Goal: Task Accomplishment & Management: Manage account settings

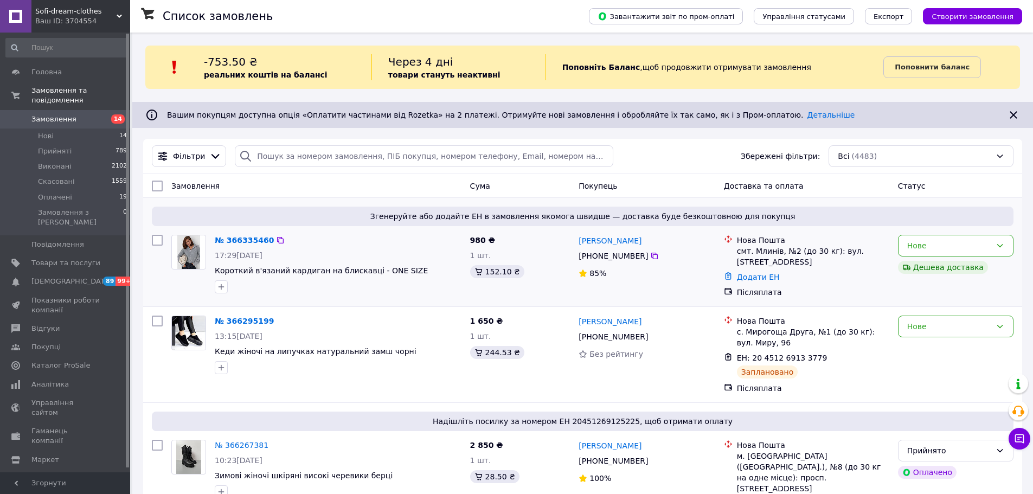
click at [236, 230] on div "Згенеруйте або додайте ЕН в замовлення якомога швидше — доставка буде безкоштов…" at bounding box center [582, 252] width 879 height 108
click at [238, 240] on link "№ 366335460" at bounding box center [244, 240] width 59 height 9
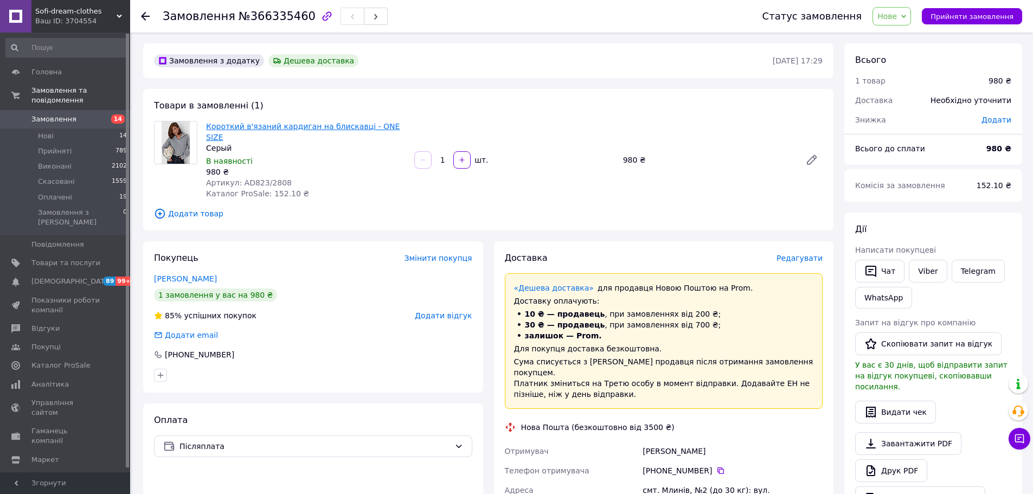
click at [273, 128] on link "Короткий в'язаний кардиган на блискавці - ONE SIZE" at bounding box center [303, 132] width 194 height 20
click at [36, 258] on span "Товари та послуги" at bounding box center [65, 263] width 69 height 10
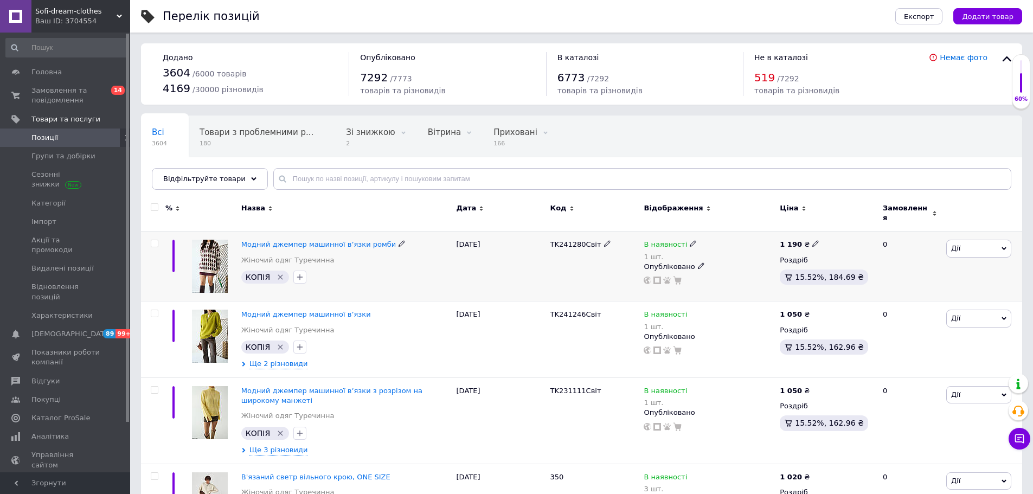
click at [966, 240] on span "Дії" at bounding box center [978, 248] width 65 height 17
click at [927, 292] on li "Копіювати" at bounding box center [939, 299] width 144 height 15
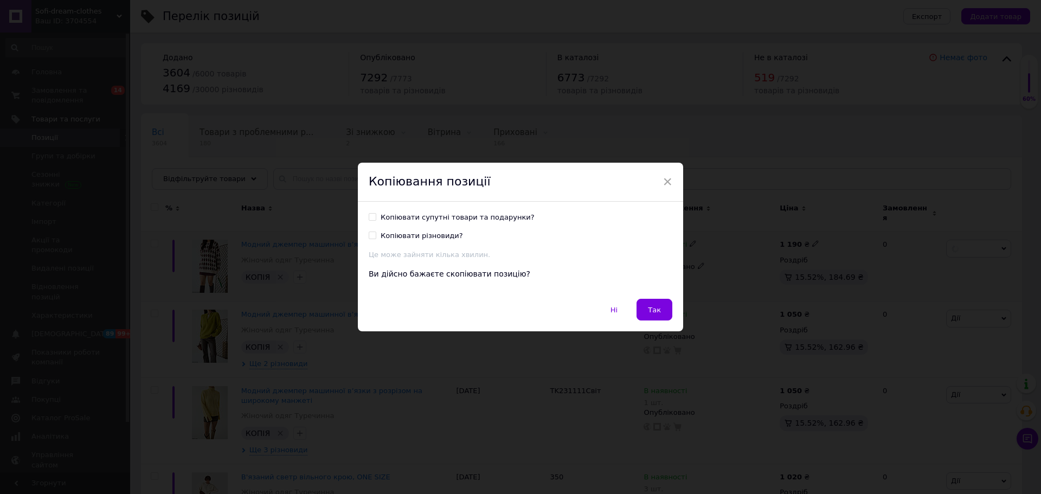
click at [431, 210] on div "Копіювати супутні товари та подарунки? Копіювати різновиди? Це може зайняти кіл…" at bounding box center [520, 251] width 325 height 98
click at [435, 224] on div "Копіювати супутні товари та подарунки? Копіювати різновиди? Це може зайняти кіл…" at bounding box center [521, 237] width 304 height 48
click at [371, 217] on input "Копіювати супутні товари та подарунки?" at bounding box center [372, 216] width 7 height 7
checkbox input "true"
drag, startPoint x: 656, startPoint y: 311, endPoint x: 758, endPoint y: 5, distance: 322.8
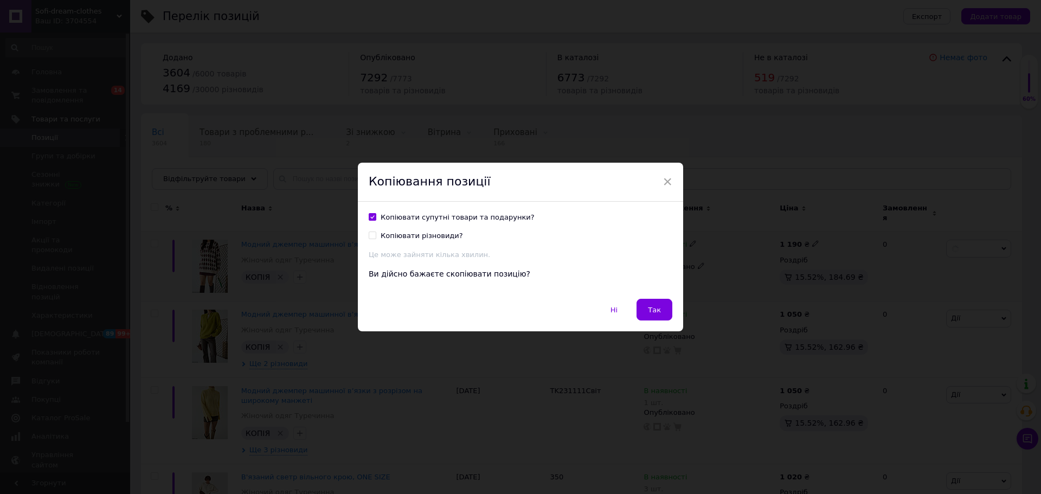
click at [656, 311] on span "Так" at bounding box center [654, 310] width 13 height 8
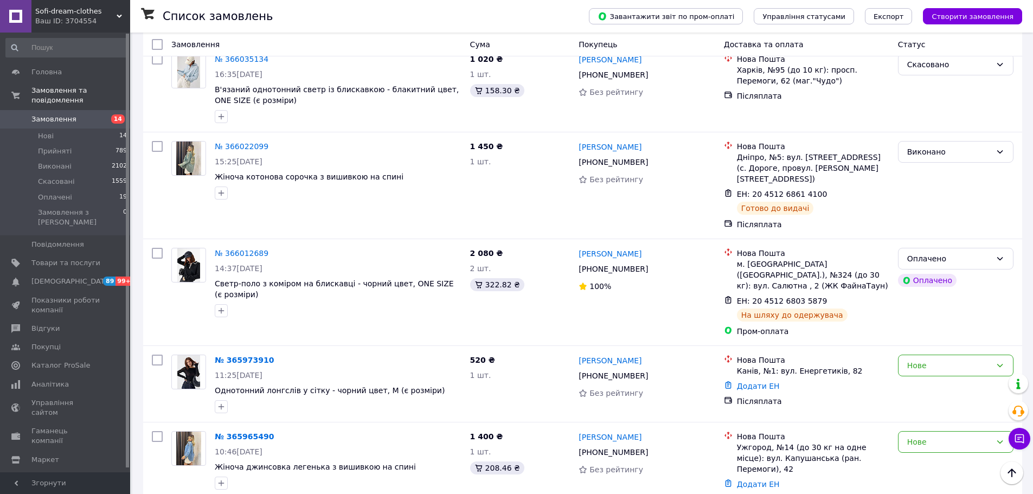
scroll to position [1301, 0]
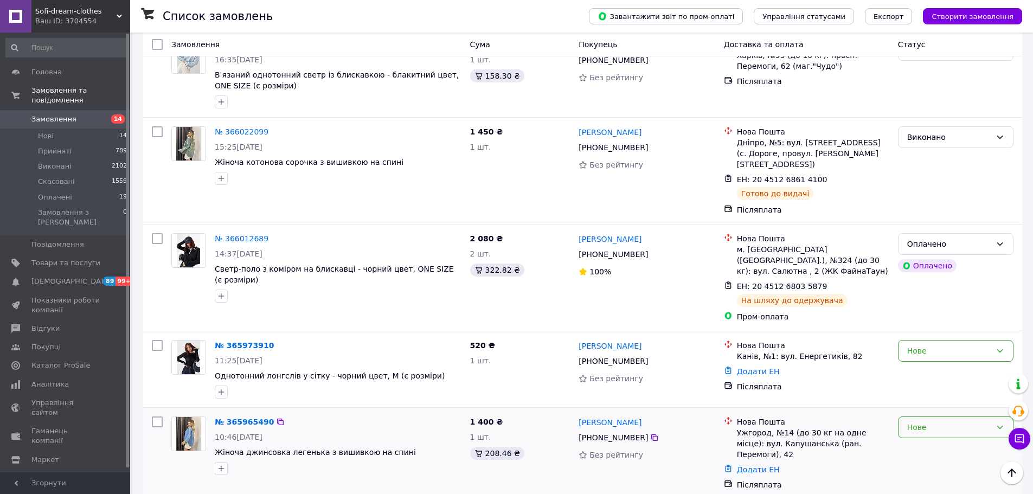
click at [947, 416] on div "Нове" at bounding box center [955, 427] width 115 height 22
click at [936, 392] on li "Скасовано" at bounding box center [955, 388] width 114 height 20
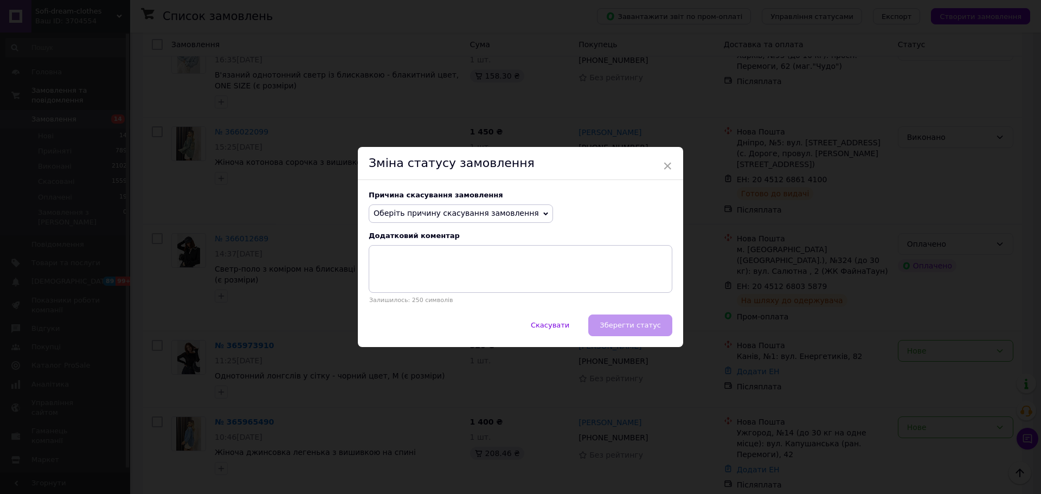
click at [447, 211] on span "Оберіть причину скасування замовлення" at bounding box center [456, 213] width 165 height 9
click at [390, 269] on li "Оплата не надійшла" at bounding box center [460, 265] width 183 height 15
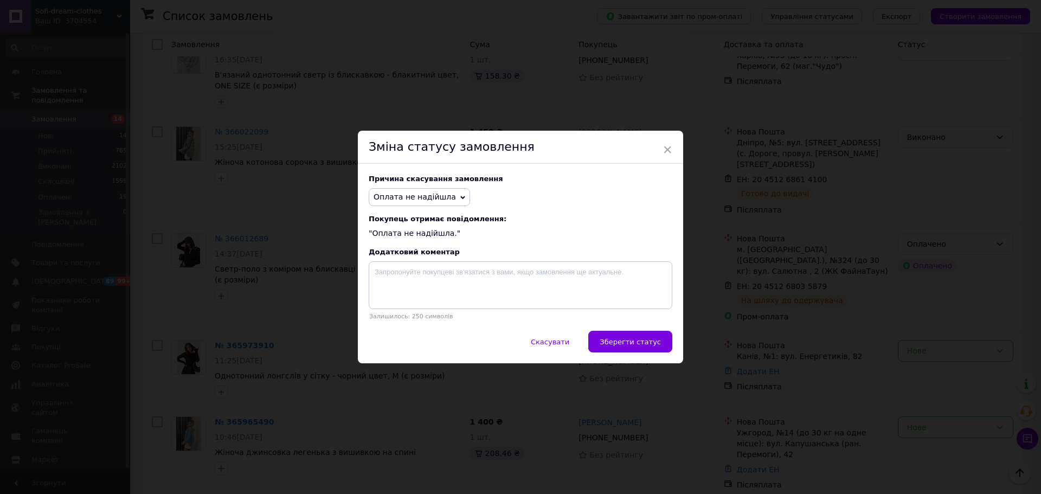
click at [613, 350] on button "Зберегти статус" at bounding box center [630, 342] width 84 height 22
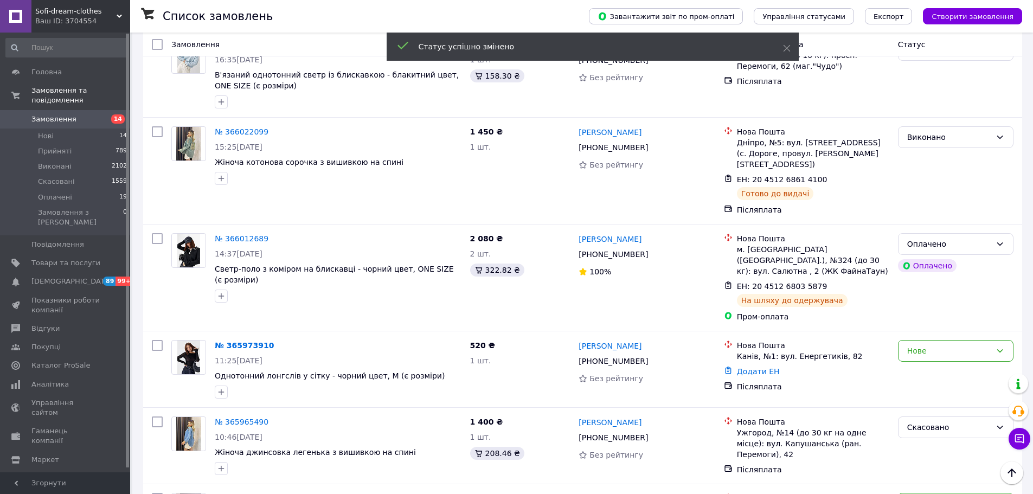
click at [240, 417] on link "№ 365965490" at bounding box center [242, 421] width 54 height 9
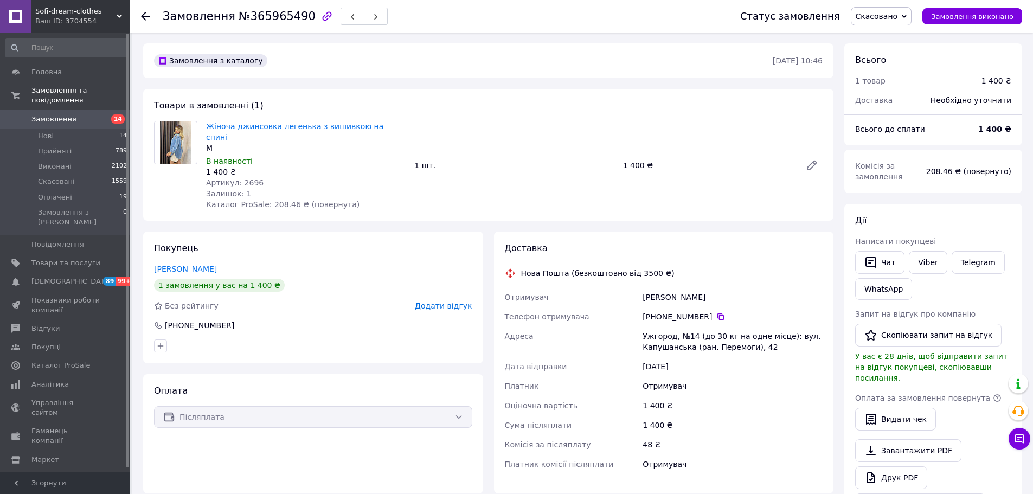
click at [449, 301] on span "Додати відгук" at bounding box center [443, 305] width 57 height 9
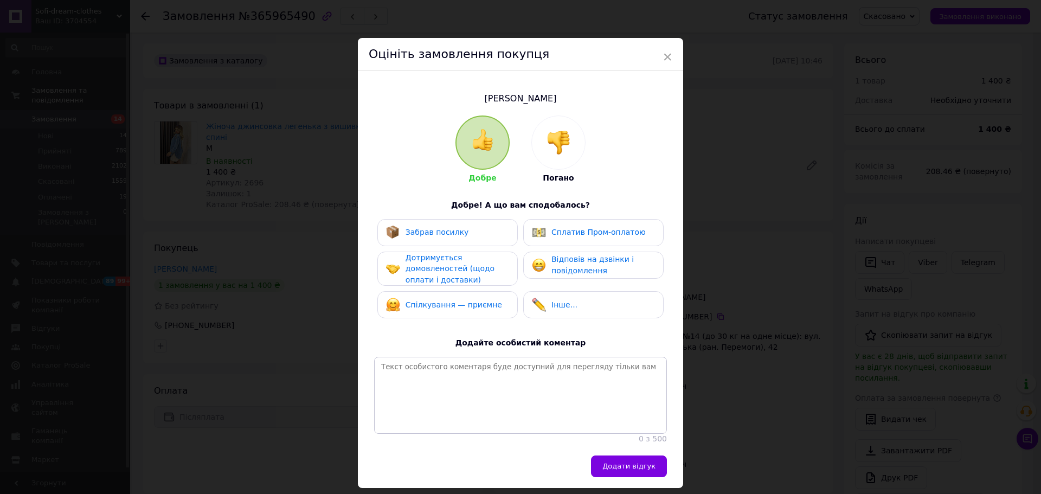
click at [562, 150] on img at bounding box center [559, 143] width 24 height 24
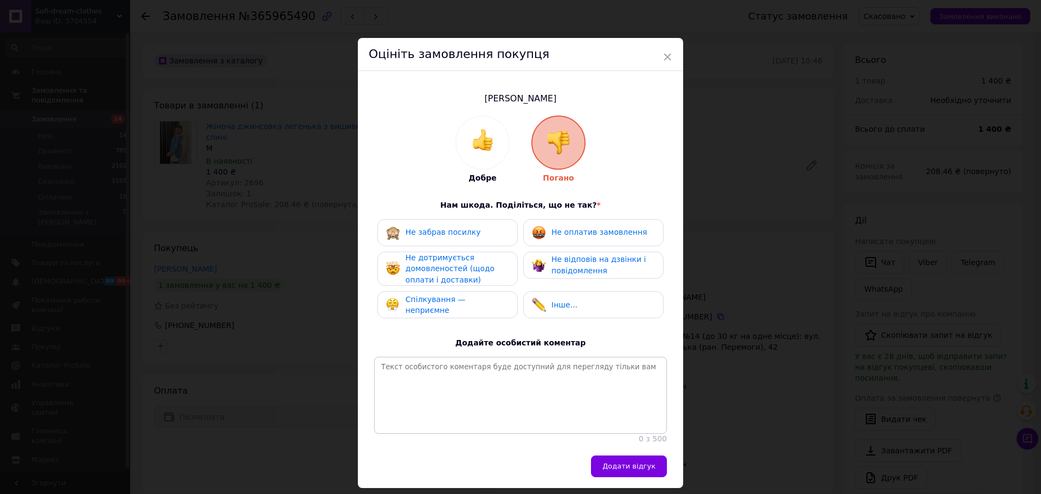
click at [607, 234] on span "Не оплатив замовлення" at bounding box center [598, 232] width 95 height 9
click at [611, 268] on div "Не відповів на дзвінки і повідомлення" at bounding box center [602, 265] width 103 height 22
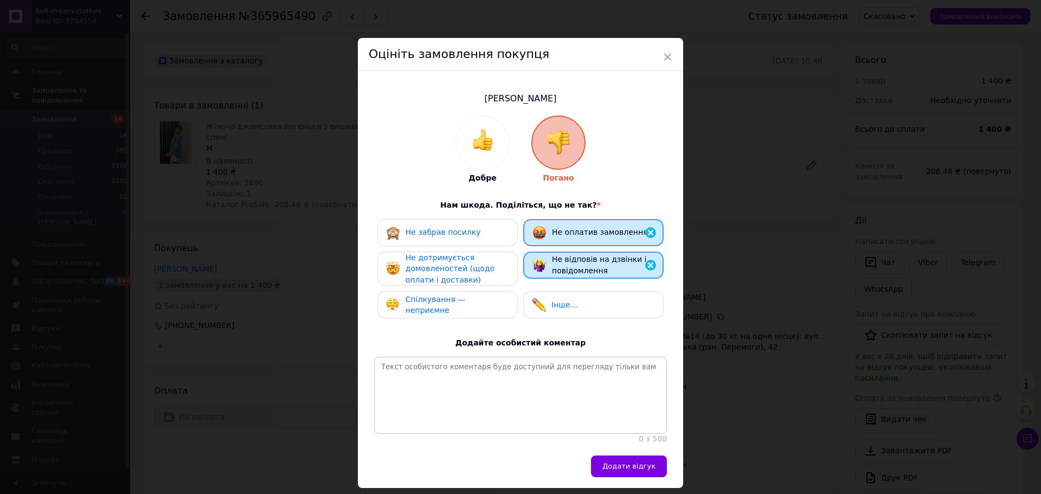
click at [468, 275] on div "Не дотримується домовленостей (щодо оплати і доставки)" at bounding box center [457, 269] width 103 height 34
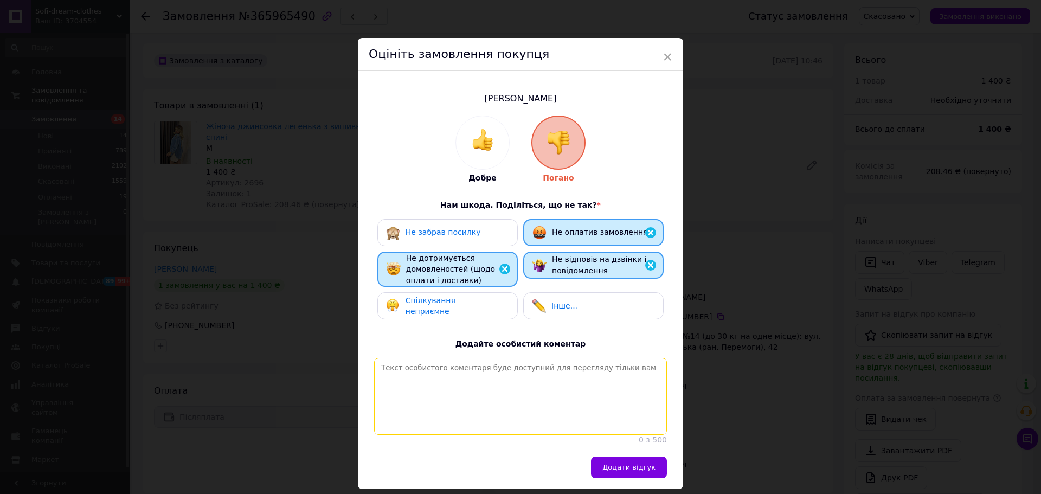
click at [490, 372] on textarea at bounding box center [520, 396] width 293 height 77
type textarea "Залишає замовлення дублі і просто ігнорує повідомлення"
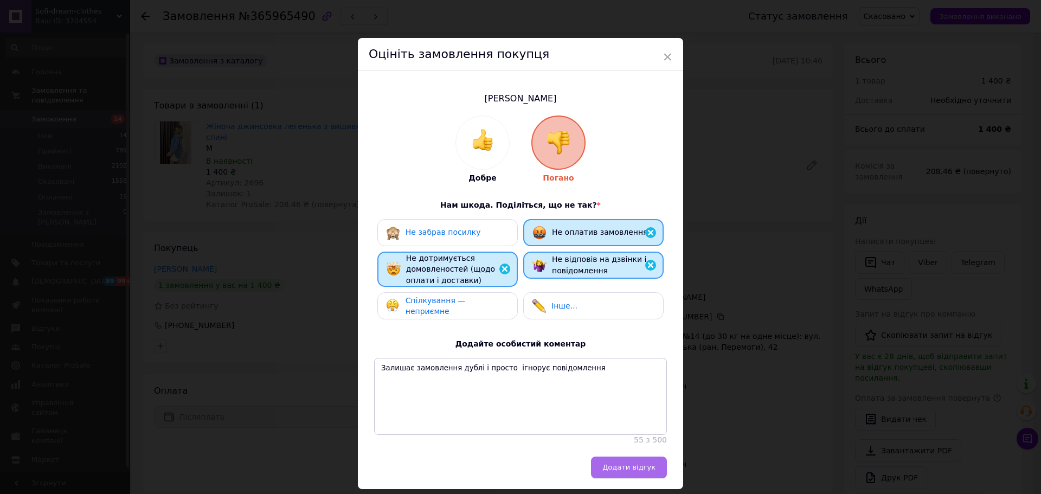
click at [646, 471] on span "Додати відгук" at bounding box center [628, 467] width 53 height 8
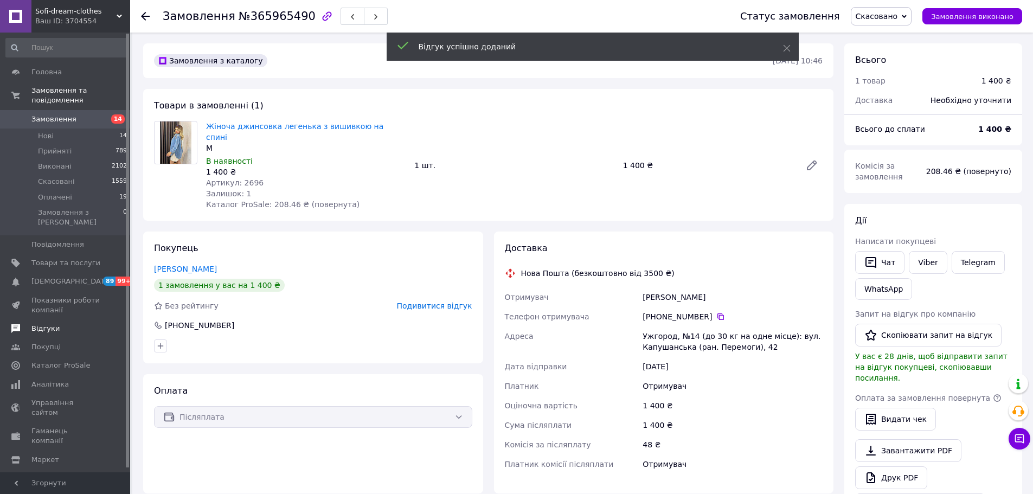
click at [43, 319] on link "Відгуки" at bounding box center [66, 328] width 133 height 18
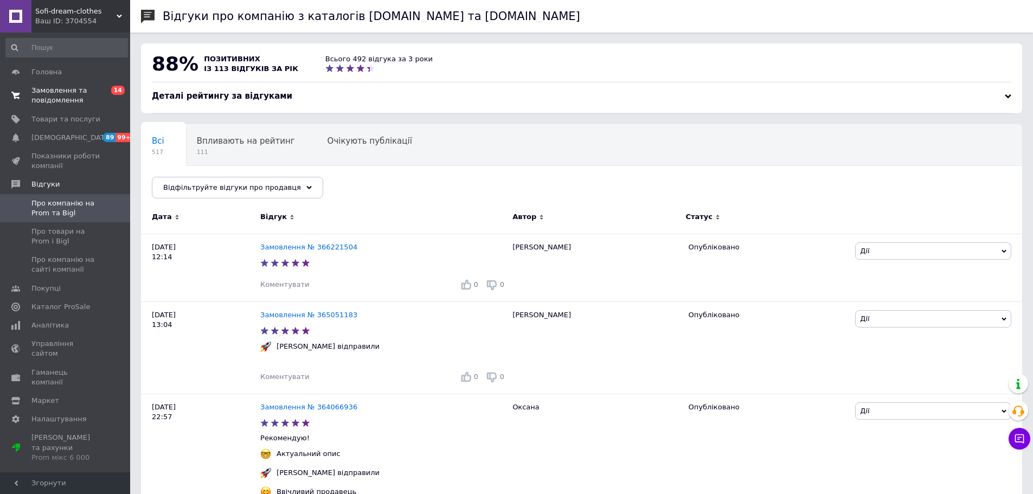
click at [68, 97] on span "Замовлення та повідомлення" at bounding box center [65, 96] width 69 height 20
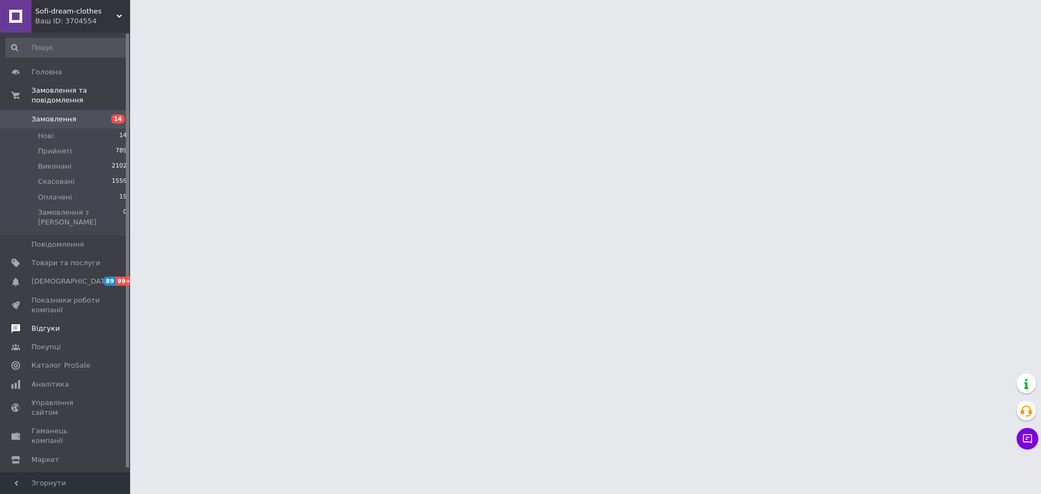
click at [53, 319] on link "Відгуки" at bounding box center [66, 328] width 133 height 18
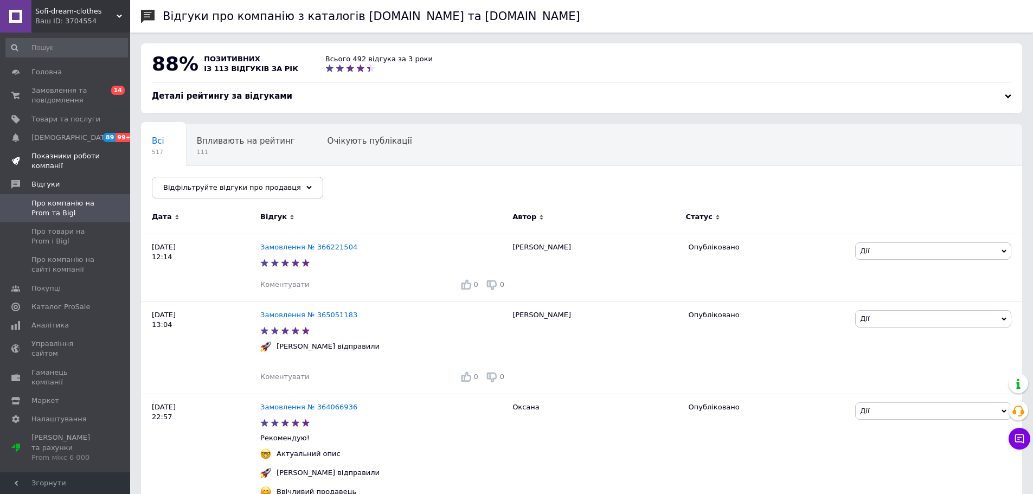
click at [45, 157] on span "Показники роботи компанії" at bounding box center [65, 161] width 69 height 20
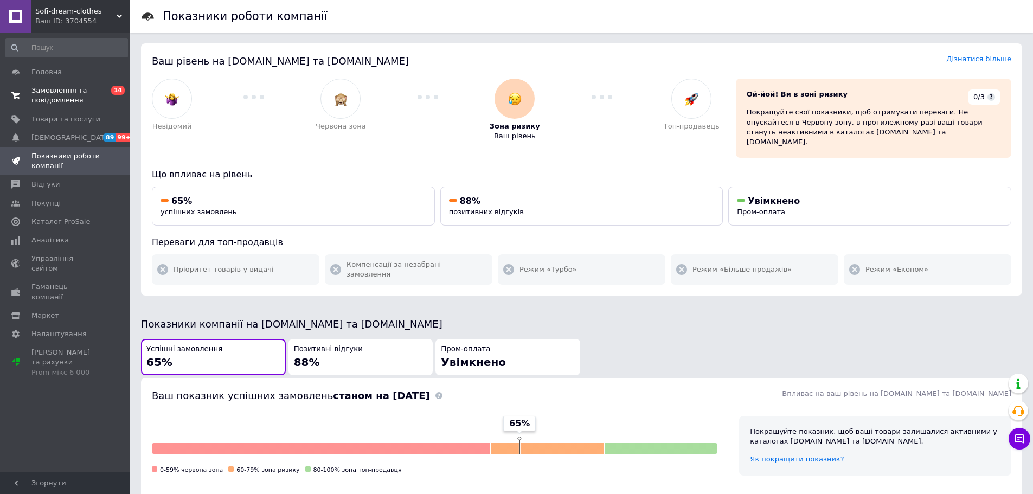
click at [75, 94] on span "Замовлення та повідомлення" at bounding box center [65, 96] width 69 height 20
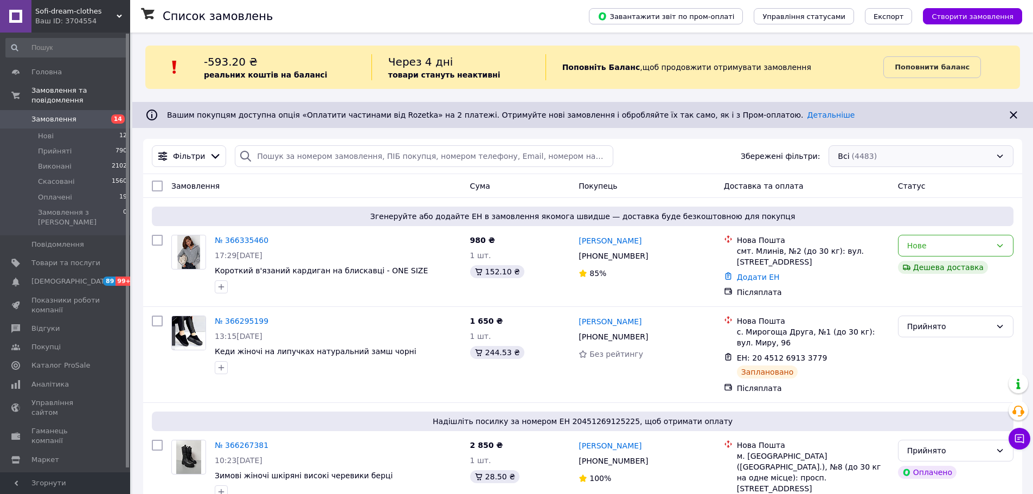
click at [856, 159] on div "Всі (4483)" at bounding box center [920, 156] width 185 height 22
click at [994, 158] on div "Всі (4483)" at bounding box center [920, 156] width 185 height 22
click at [997, 153] on div "Всі (4483)" at bounding box center [920, 156] width 185 height 22
click at [844, 151] on div "Всі (4483)" at bounding box center [920, 156] width 185 height 22
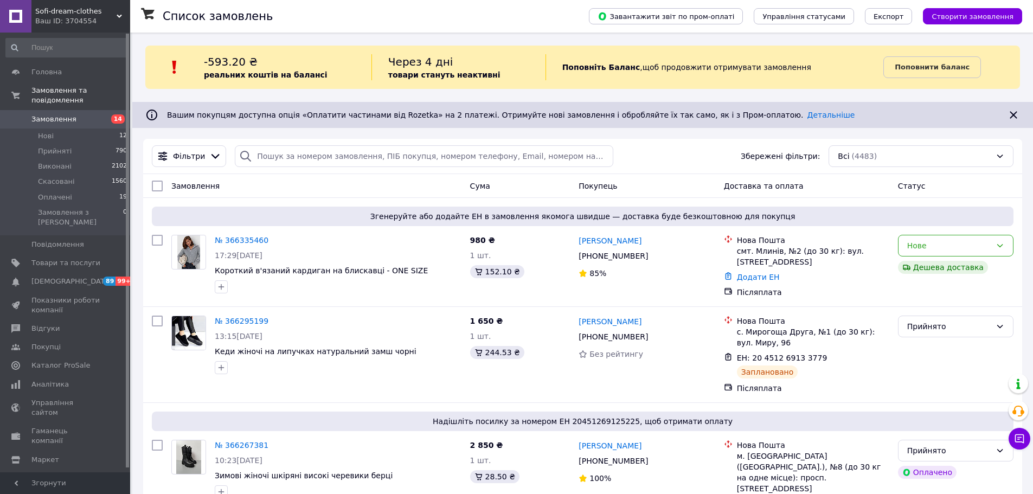
click at [919, 192] on div "Статус" at bounding box center [956, 186] width 124 height 20
click at [914, 147] on div "Всі (4483)" at bounding box center [920, 156] width 185 height 22
click at [924, 155] on div "Всі (4483)" at bounding box center [920, 156] width 185 height 22
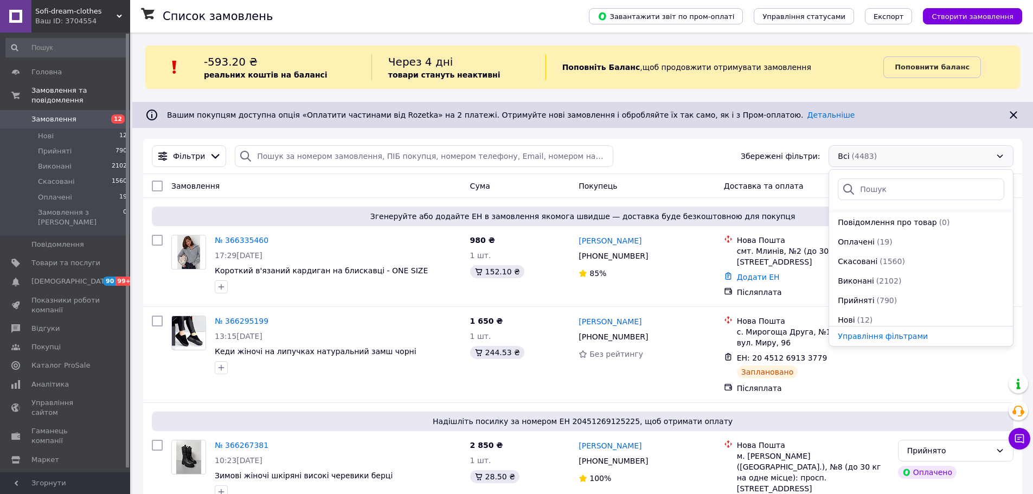
scroll to position [54, 0]
click at [855, 301] on div "Нові (12)" at bounding box center [921, 300] width 169 height 11
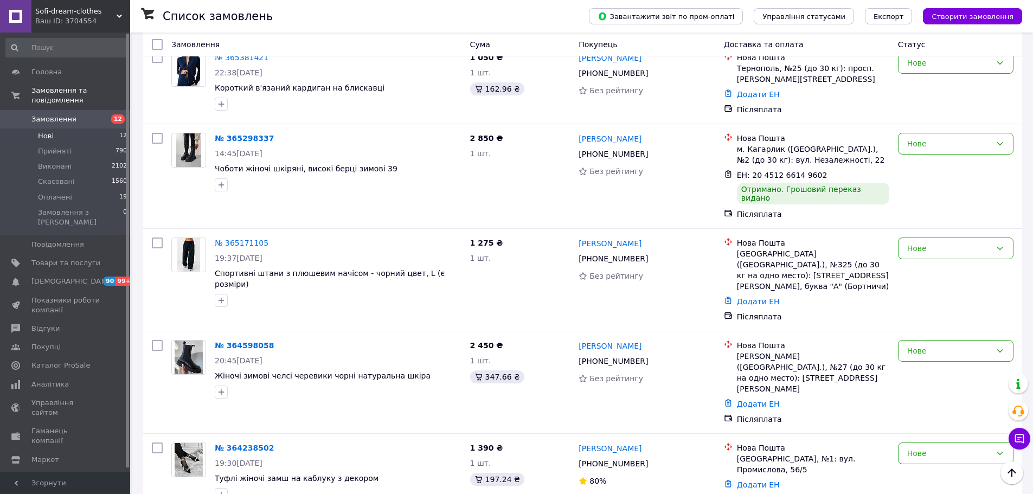
scroll to position [806, 0]
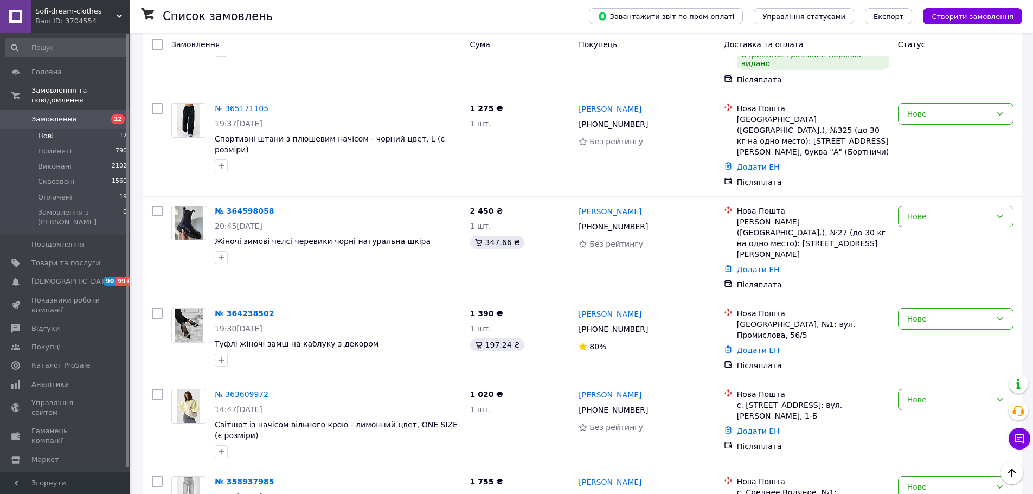
click at [46, 114] on span "Замовлення" at bounding box center [53, 119] width 45 height 10
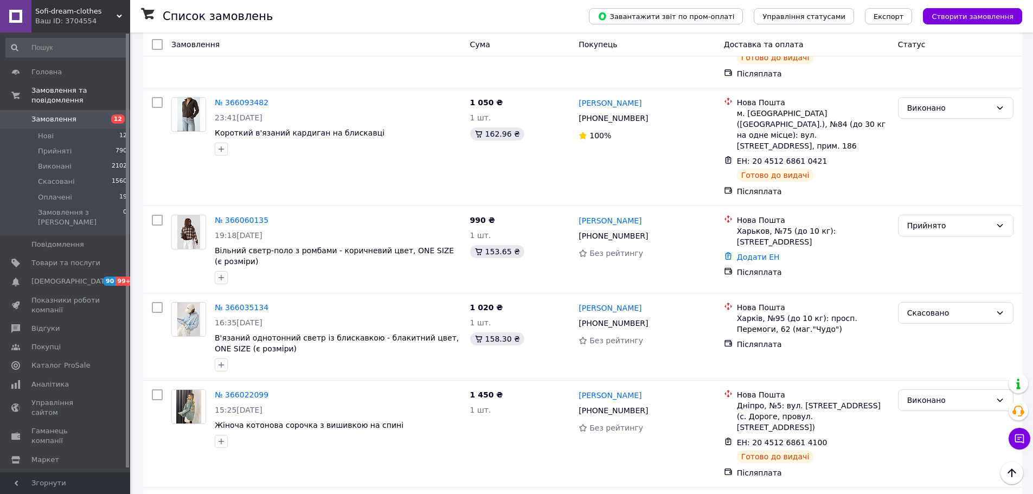
scroll to position [1193, 0]
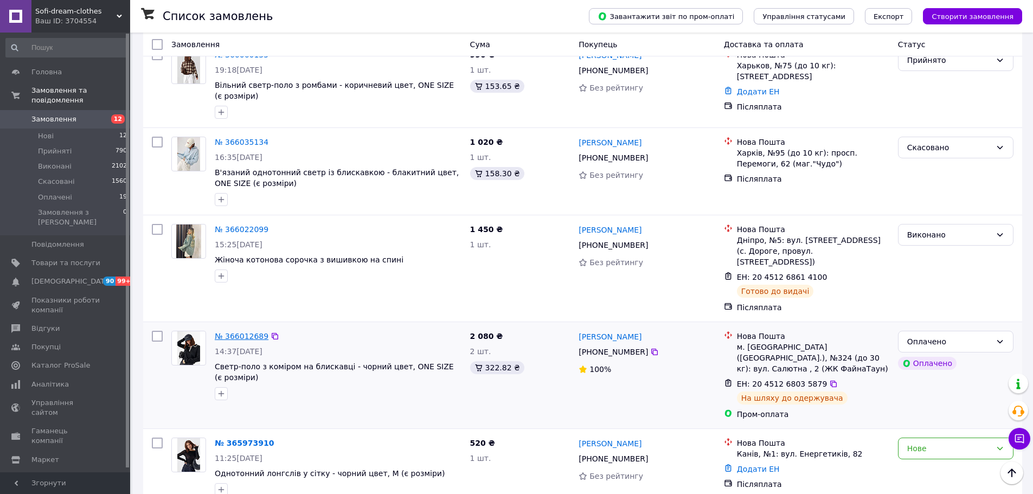
click at [237, 332] on link "№ 366012689" at bounding box center [242, 336] width 54 height 9
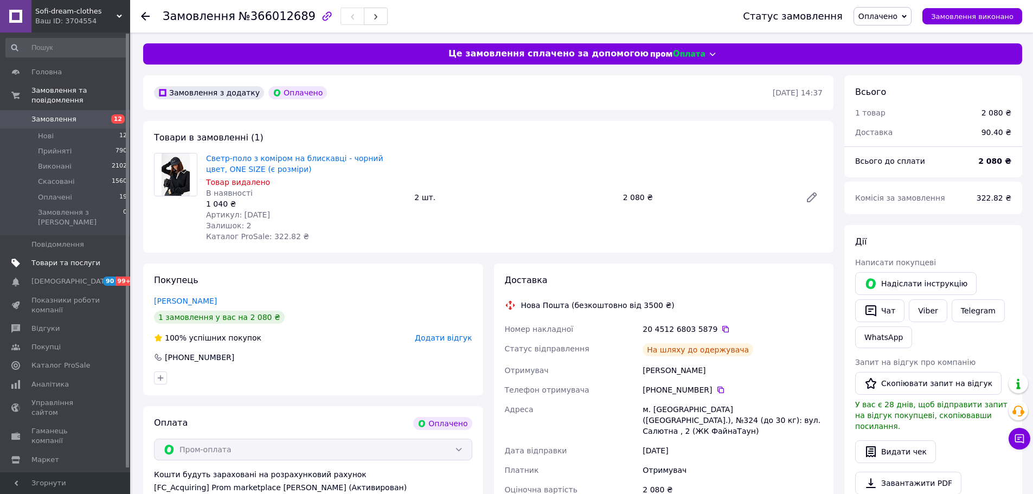
click at [74, 258] on span "Товари та послуги" at bounding box center [65, 263] width 69 height 10
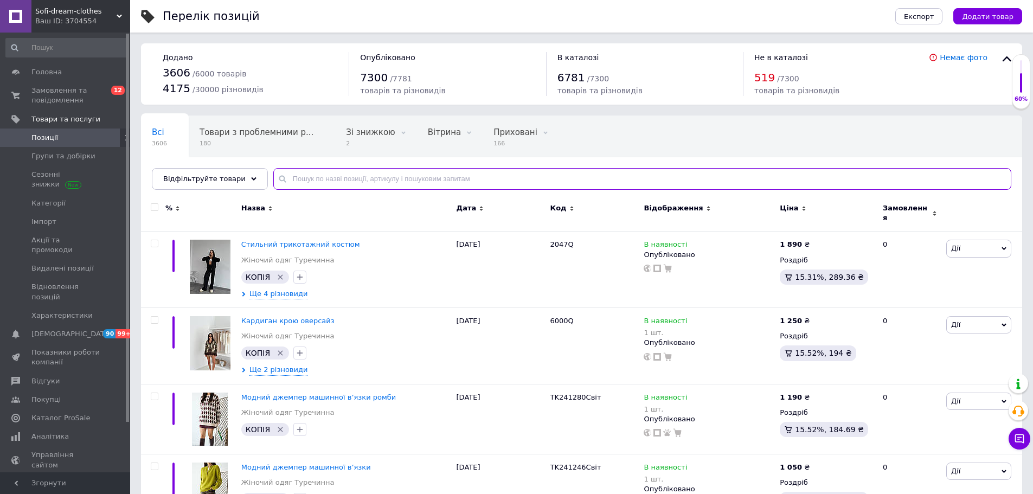
click at [393, 181] on input "text" at bounding box center [642, 179] width 738 height 22
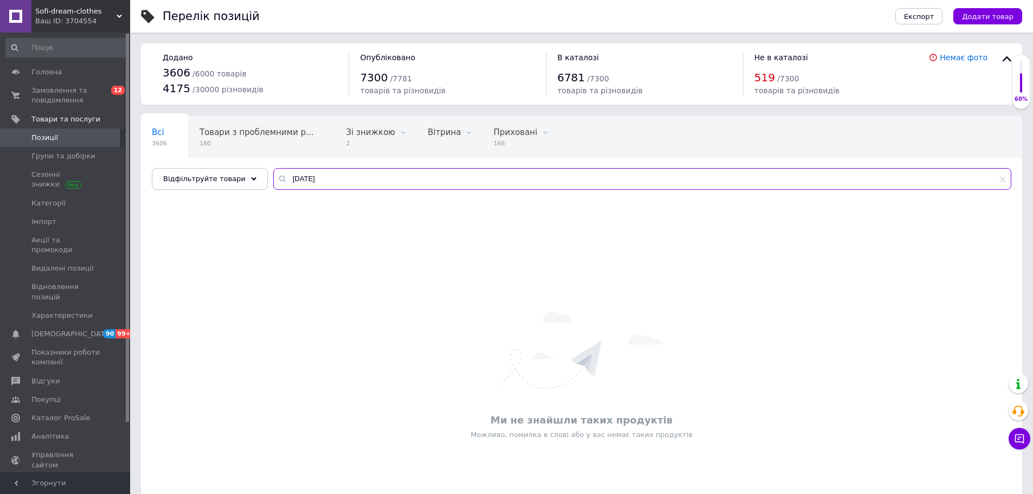
type input "[DATE]"
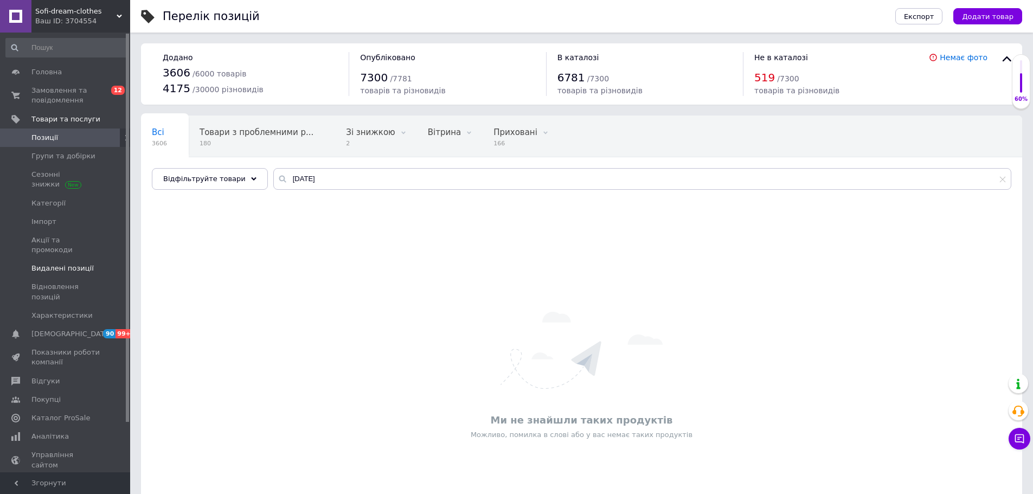
click at [67, 264] on span "Видалені позиції" at bounding box center [62, 269] width 62 height 10
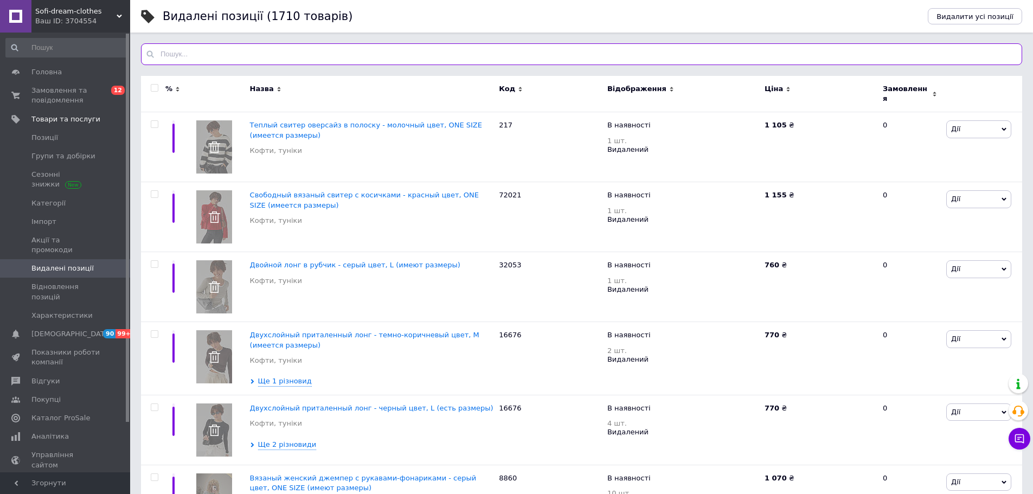
click at [189, 49] on input "text" at bounding box center [581, 54] width 881 height 22
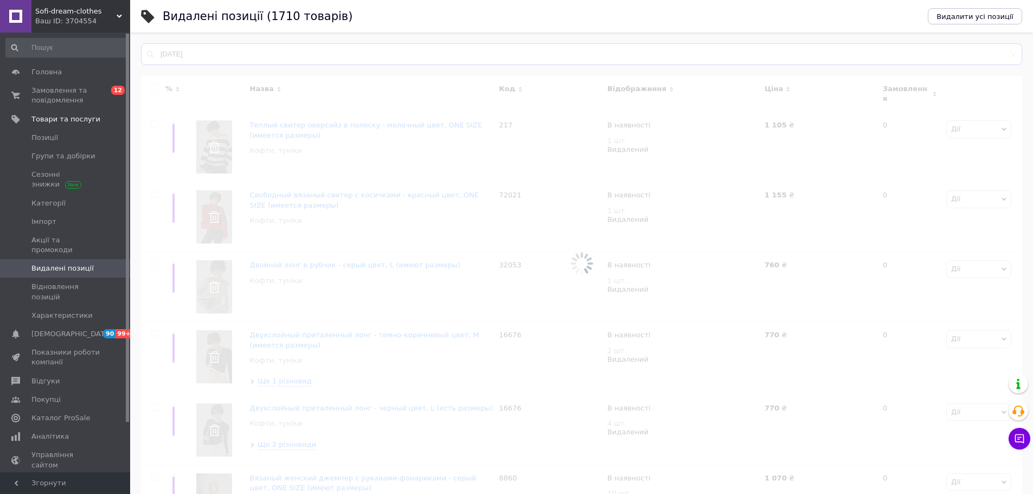
type input "[DATE]"
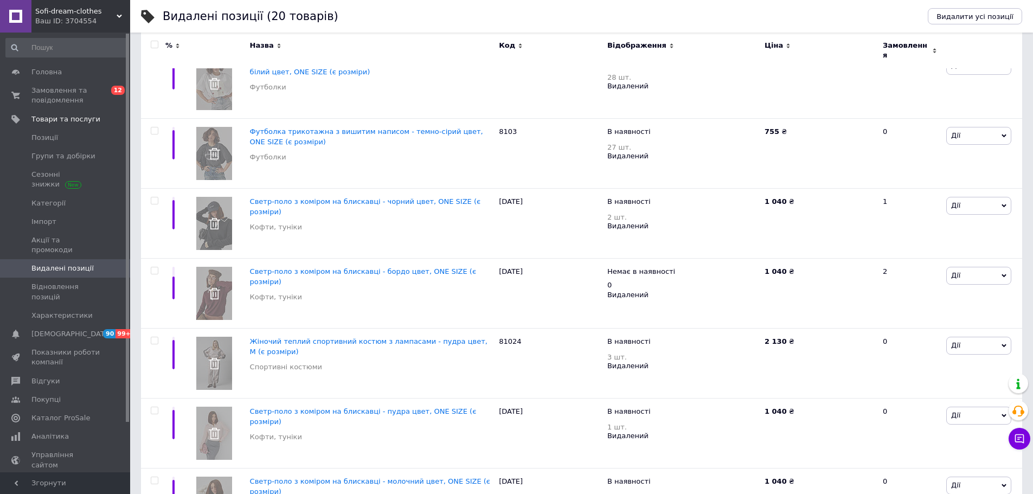
scroll to position [1021, 0]
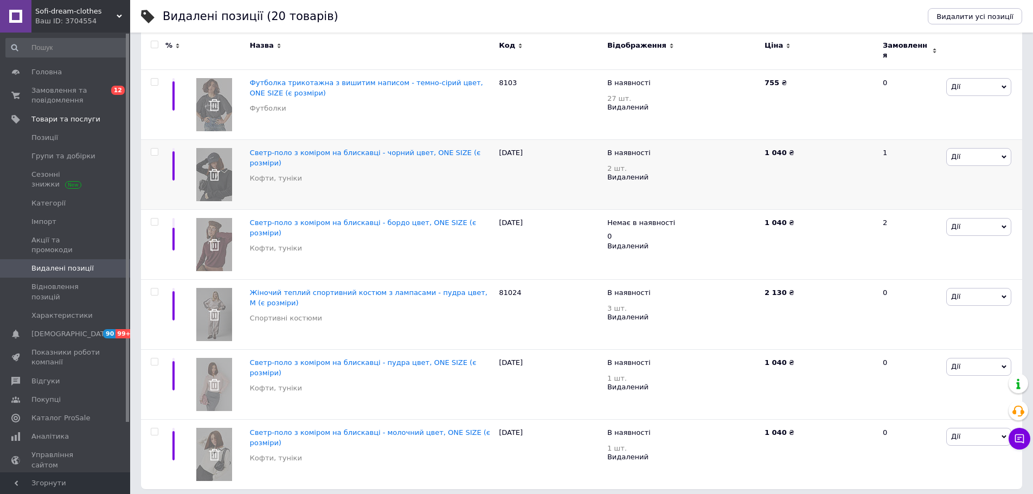
click at [153, 149] on input "checkbox" at bounding box center [154, 152] width 7 height 7
checkbox input "true"
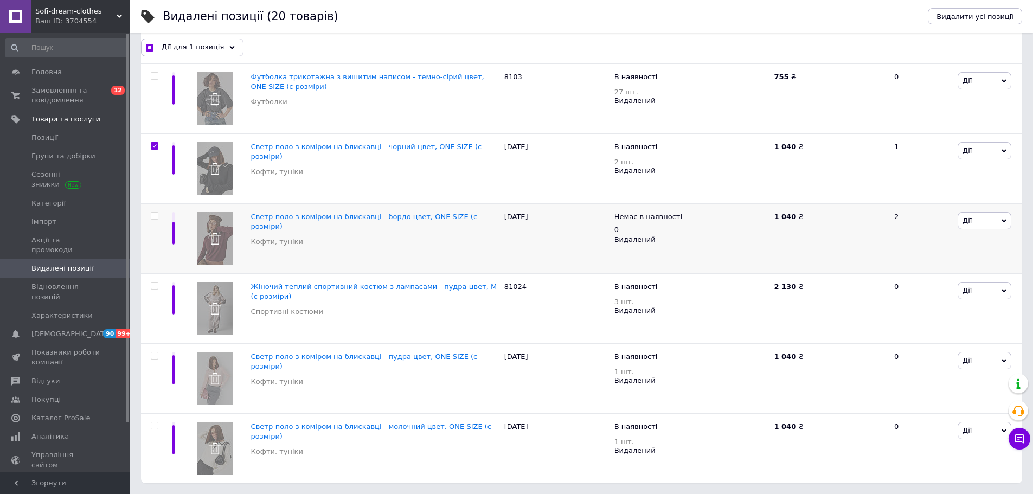
click at [154, 214] on input "checkbox" at bounding box center [154, 216] width 7 height 7
checkbox input "true"
click at [153, 356] on input "checkbox" at bounding box center [154, 355] width 7 height 7
checkbox input "true"
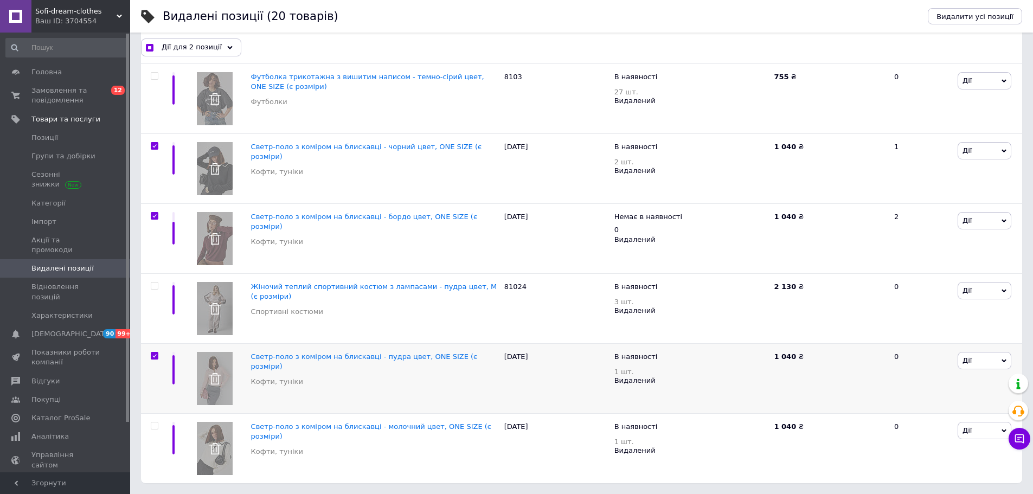
checkbox input "true"
click at [153, 428] on input "checkbox" at bounding box center [154, 425] width 7 height 7
checkbox input "true"
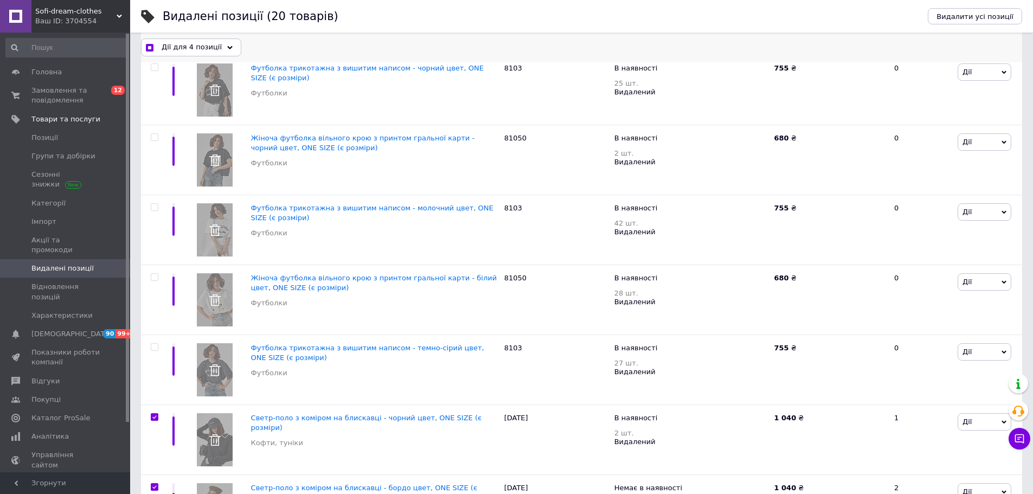
click at [196, 54] on div "Дії для 4 позиції" at bounding box center [191, 46] width 100 height 17
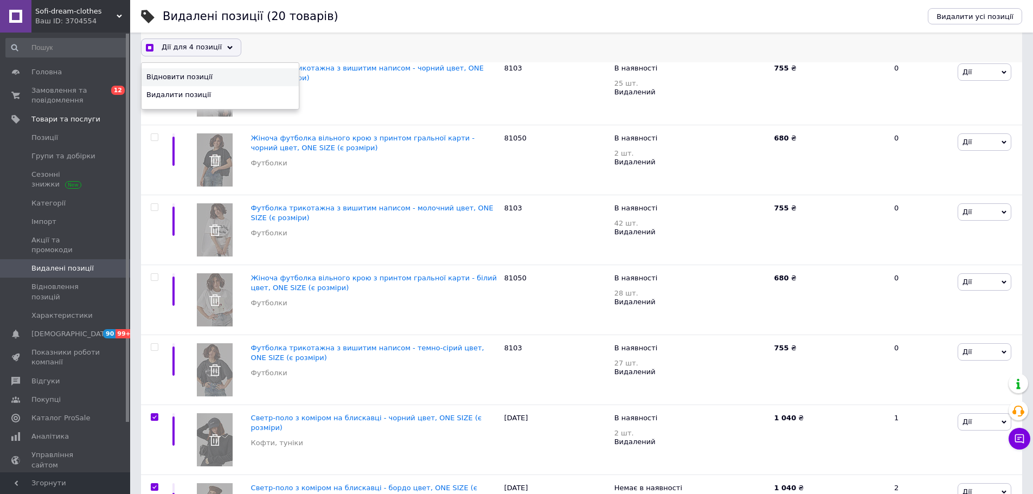
click at [208, 78] on span "Відновити позиції" at bounding box center [218, 77] width 145 height 10
checkbox input "true"
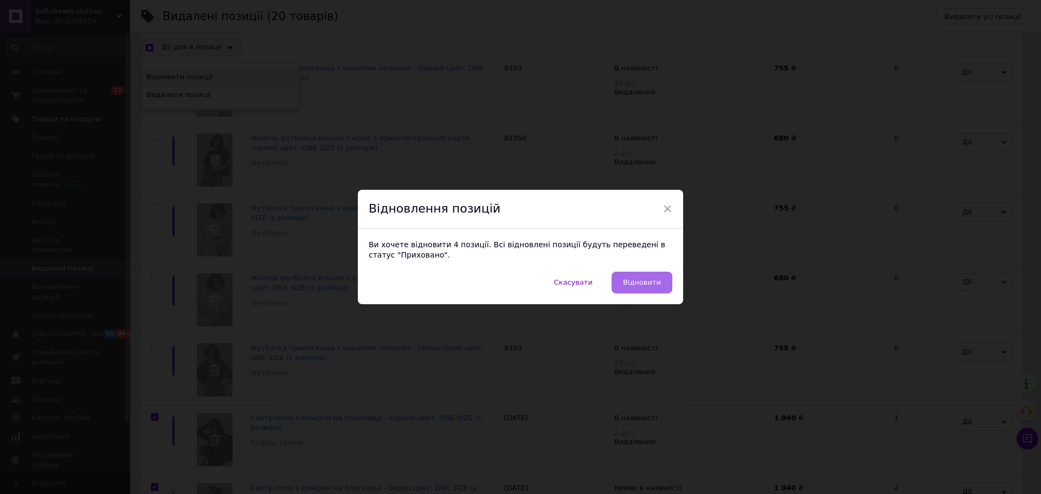
click at [628, 286] on span "Відновити" at bounding box center [642, 282] width 38 height 8
checkbox input "false"
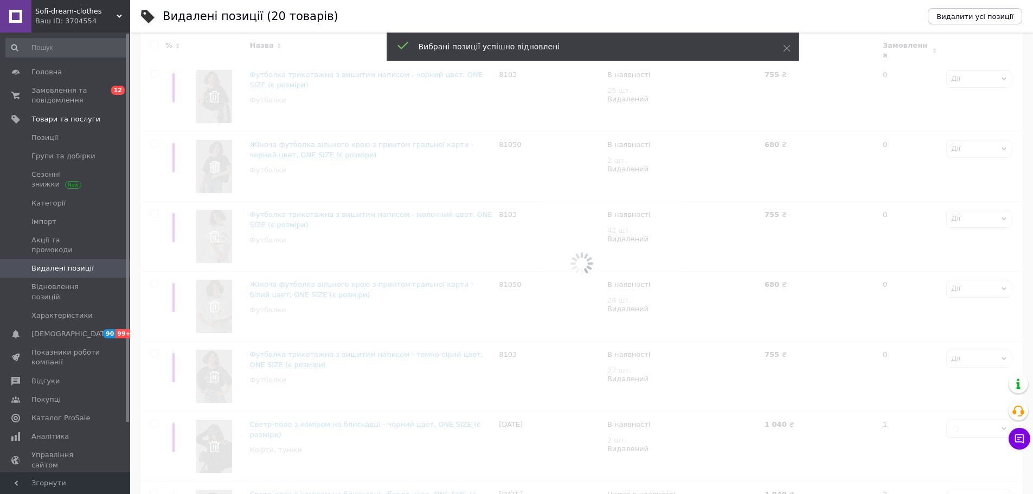
scroll to position [0, 0]
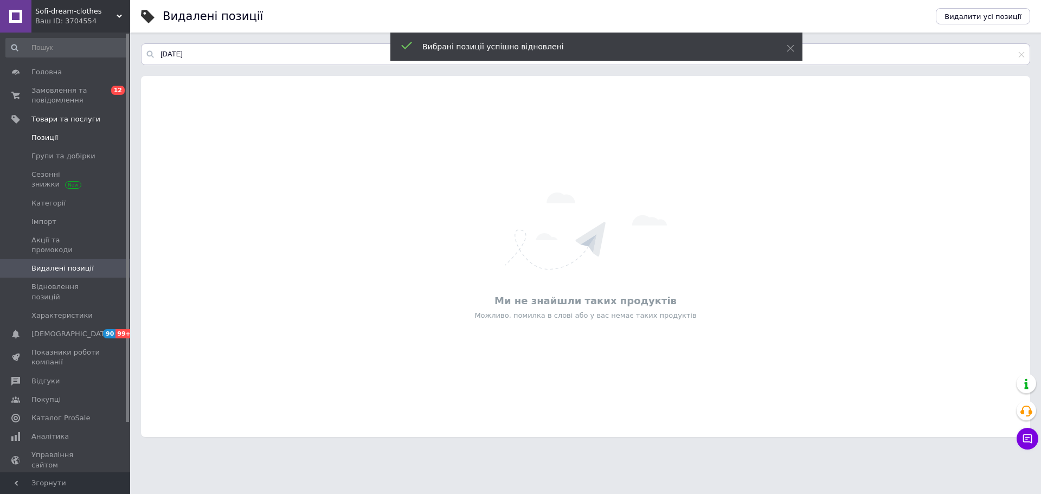
click at [42, 137] on span "Позиції" at bounding box center [44, 138] width 27 height 10
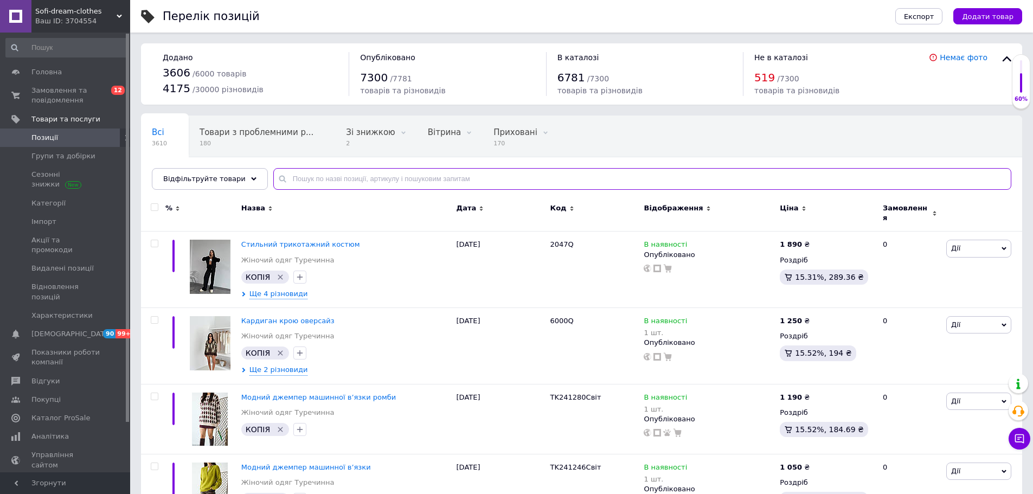
click at [310, 176] on input "text" at bounding box center [642, 179] width 738 height 22
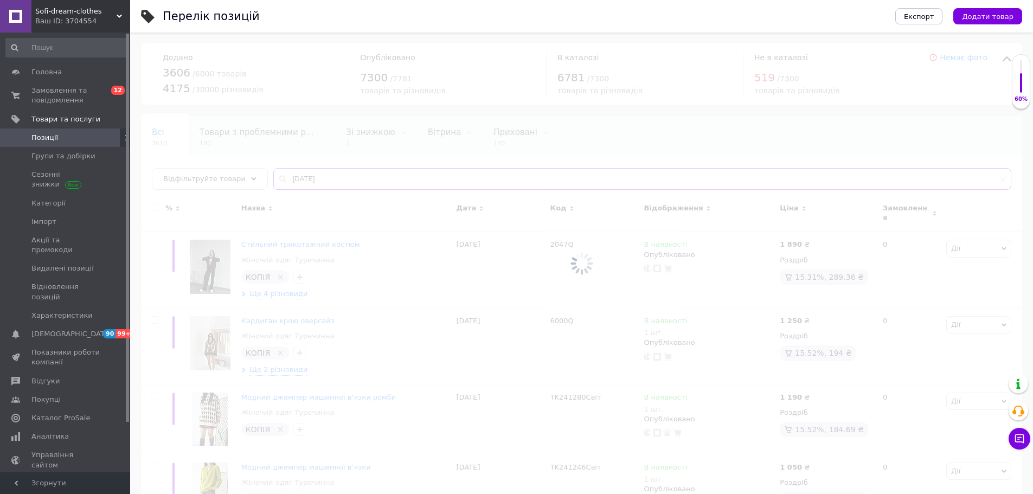
type input "[DATE]"
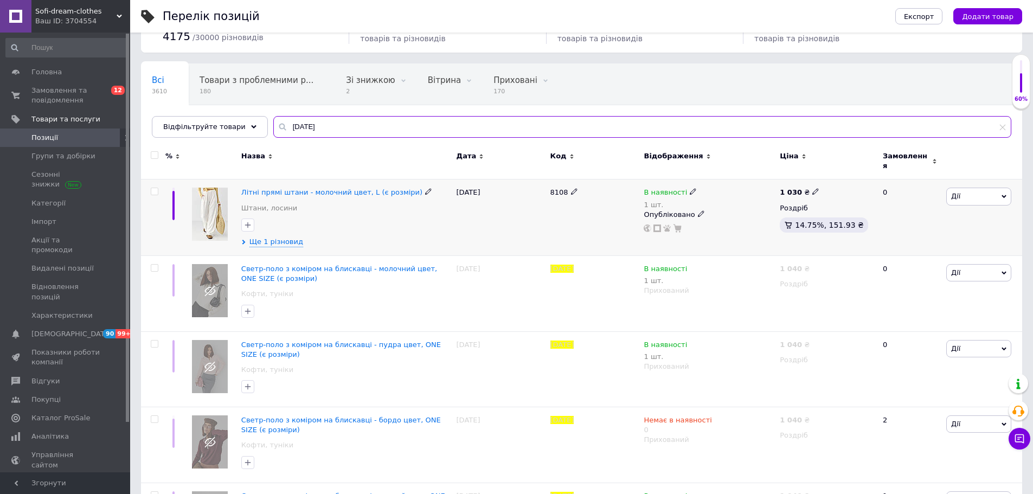
scroll to position [120, 0]
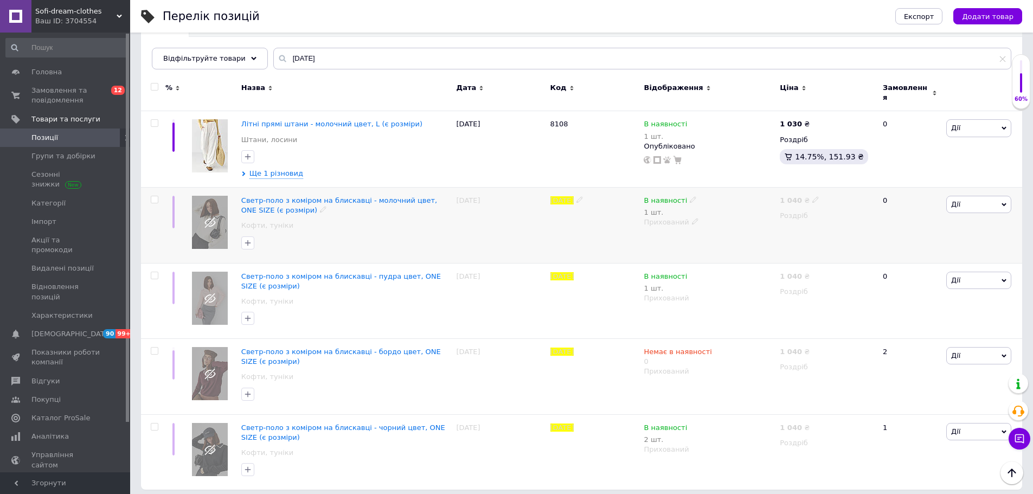
click at [150, 196] on div at bounding box center [155, 200] width 22 height 8
click at [156, 196] on input "checkbox" at bounding box center [154, 199] width 7 height 7
checkbox input "true"
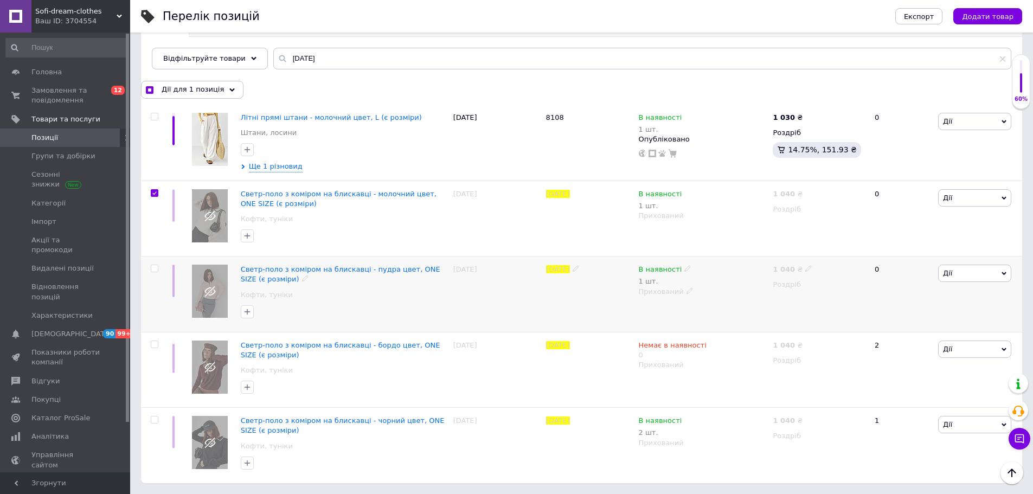
click at [155, 272] on input "checkbox" at bounding box center [154, 268] width 7 height 7
checkbox input "true"
click at [154, 272] on input "checkbox" at bounding box center [154, 268] width 7 height 7
checkbox input "false"
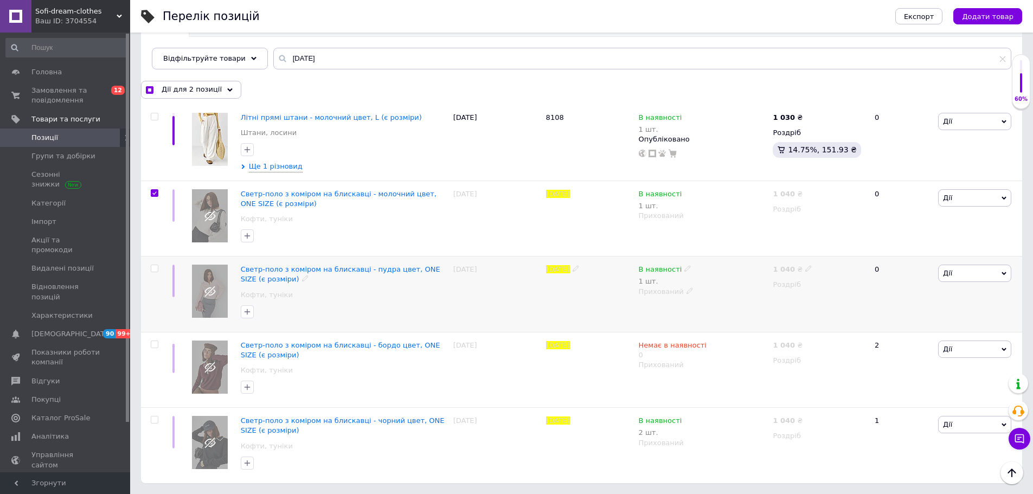
checkbox input "true"
click at [154, 269] on input "checkbox" at bounding box center [154, 268] width 7 height 7
checkbox input "true"
click at [151, 343] on input "checkbox" at bounding box center [154, 344] width 7 height 7
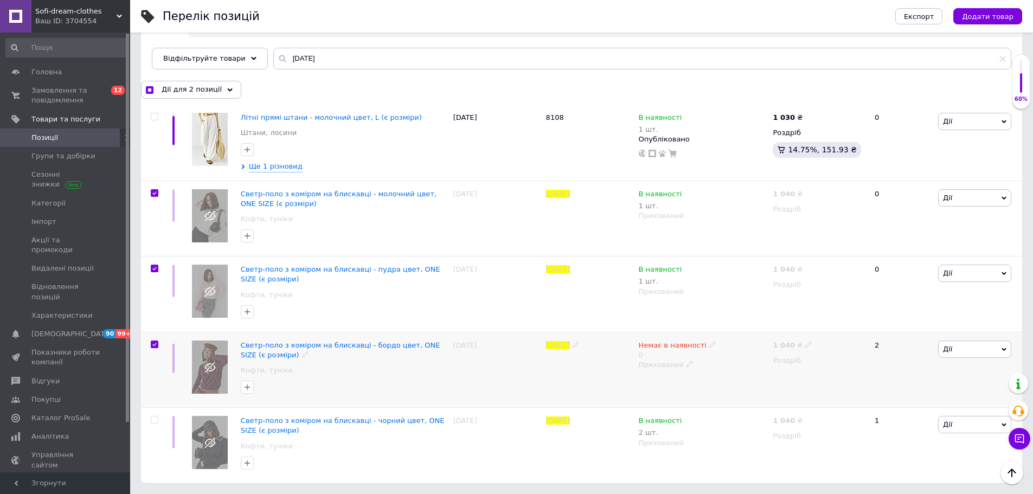
checkbox input "true"
click at [154, 420] on input "checkbox" at bounding box center [154, 419] width 7 height 7
checkbox input "true"
click at [226, 94] on div "Дії для 4 позиції" at bounding box center [191, 89] width 100 height 17
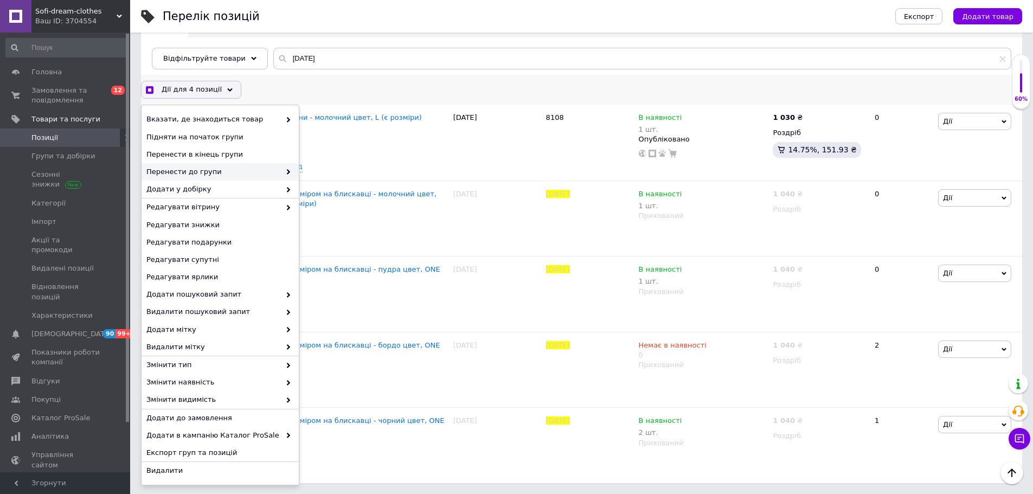
click at [247, 172] on span "Перенести до групи" at bounding box center [213, 172] width 134 height 10
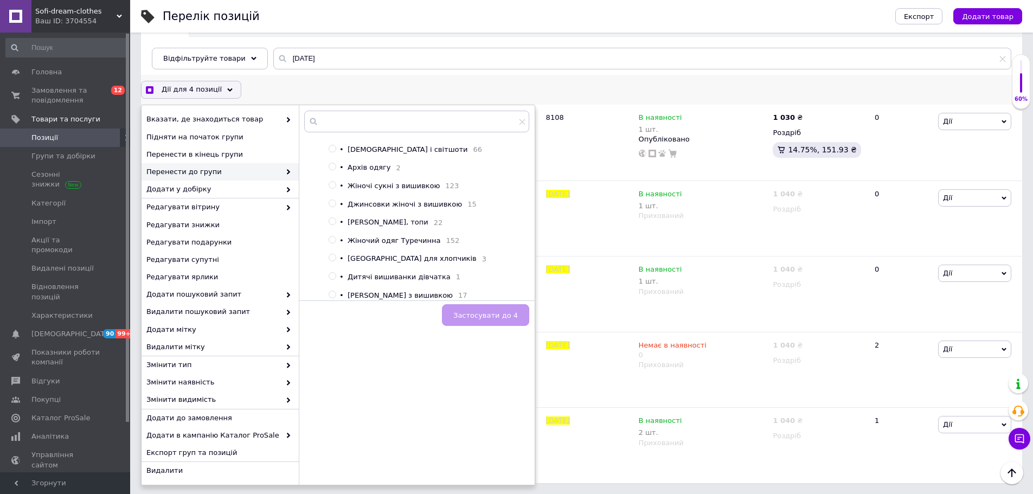
scroll to position [980, 0]
click at [393, 227] on span "Жіночий одяг Туречинна" at bounding box center [394, 223] width 93 height 8
checkbox input "true"
radio input "true"
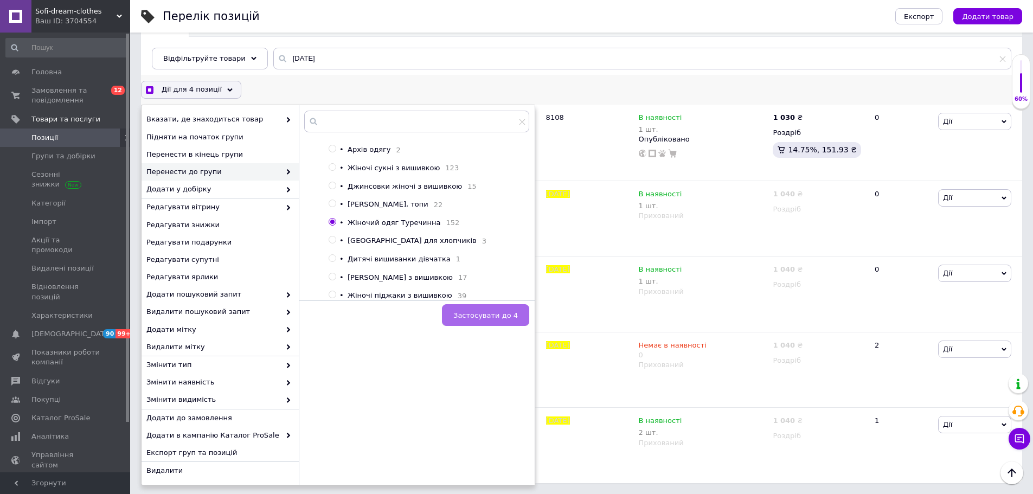
checkbox input "true"
click at [494, 309] on button "Застосувати до 4" at bounding box center [485, 315] width 87 height 22
checkbox input "false"
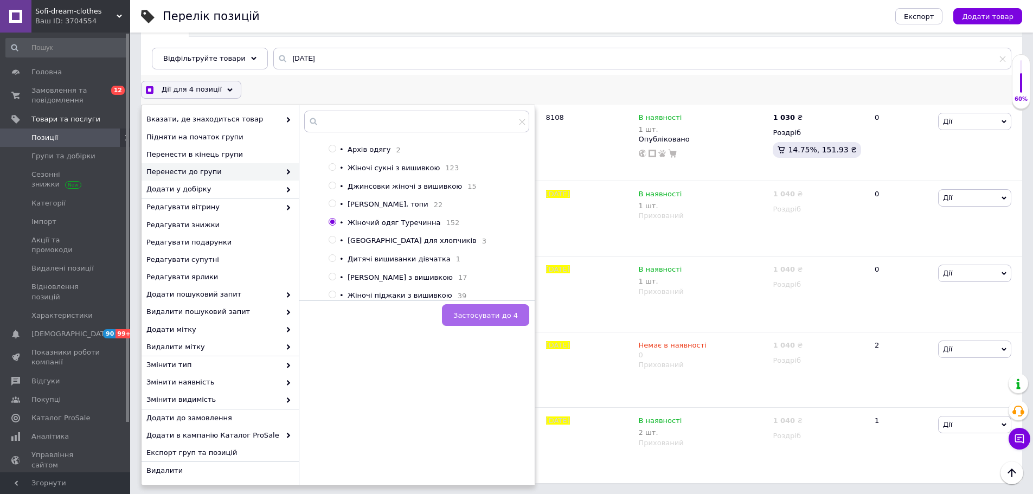
checkbox input "false"
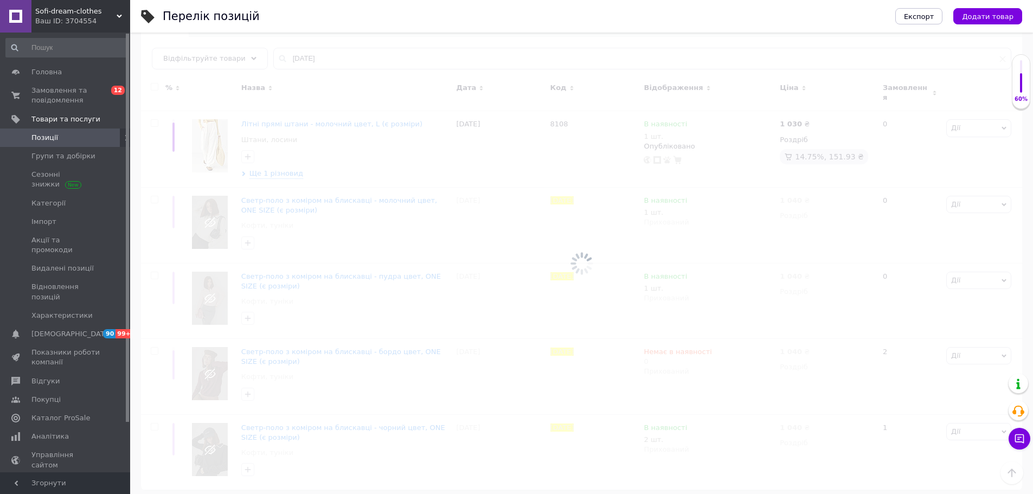
scroll to position [44, 0]
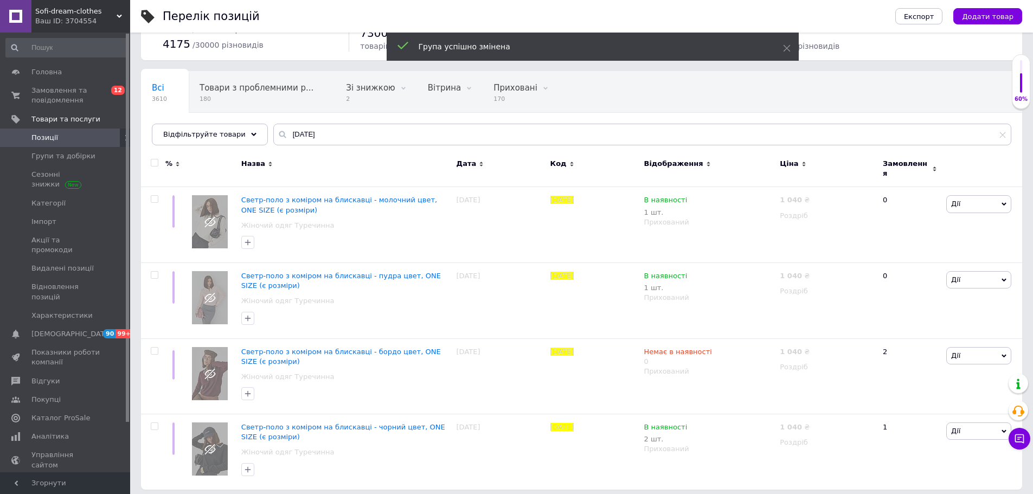
click at [156, 160] on input "checkbox" at bounding box center [154, 162] width 7 height 7
checkbox input "true"
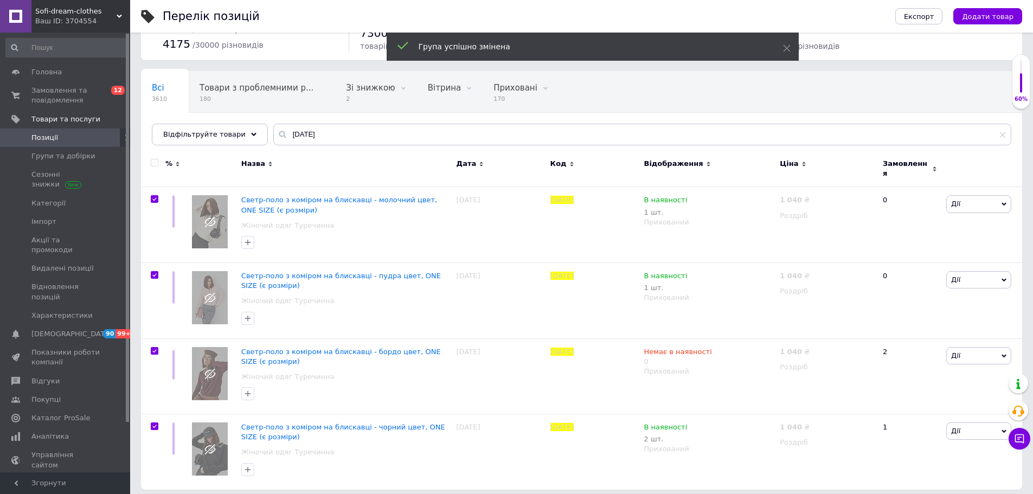
scroll to position [44, 0]
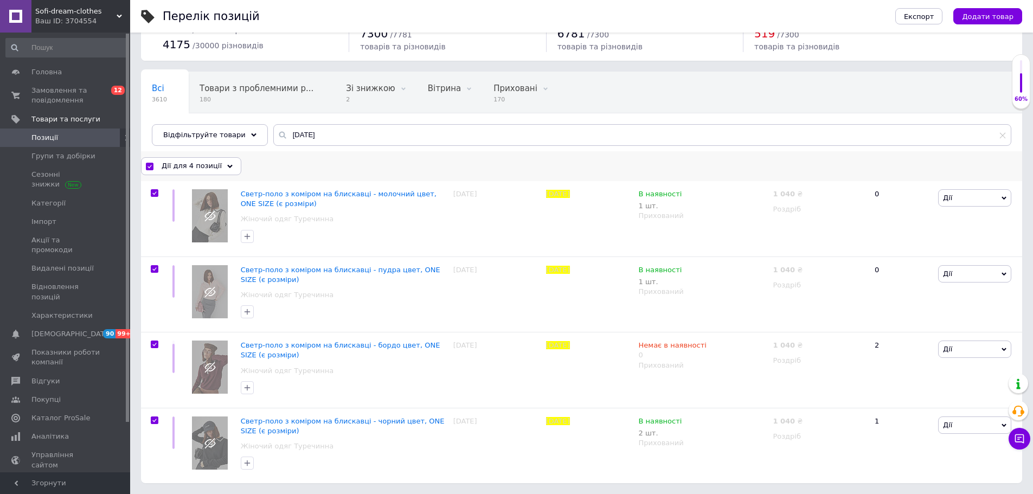
click at [212, 165] on span "Дії для 4 позиції" at bounding box center [192, 166] width 60 height 10
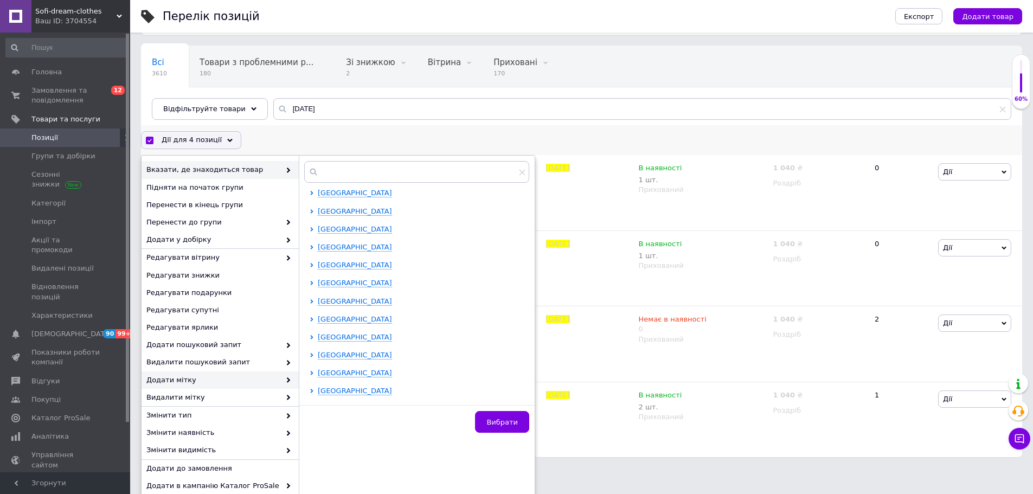
scroll to position [112, 0]
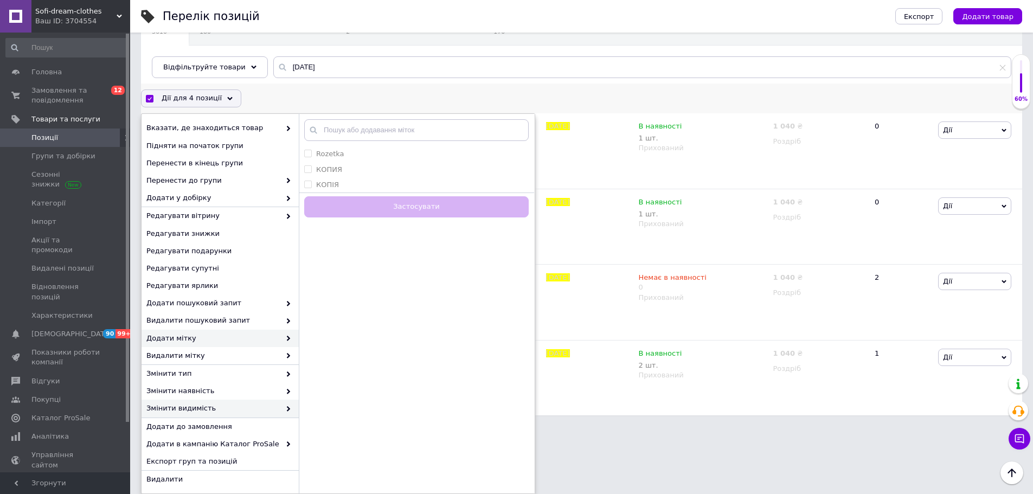
click at [208, 406] on span "Змінити видимість" at bounding box center [213, 408] width 134 height 10
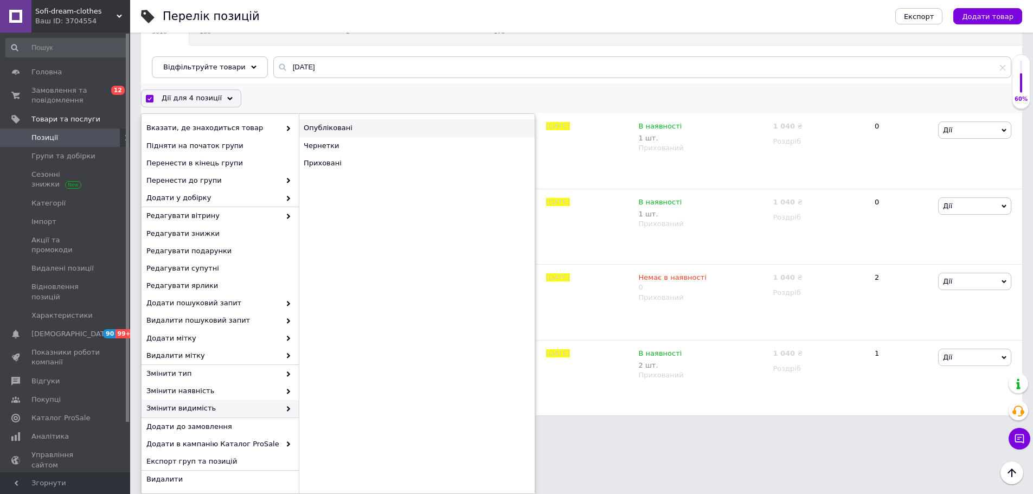
click at [335, 121] on div "Опубліковані" at bounding box center [417, 127] width 236 height 17
checkbox input "false"
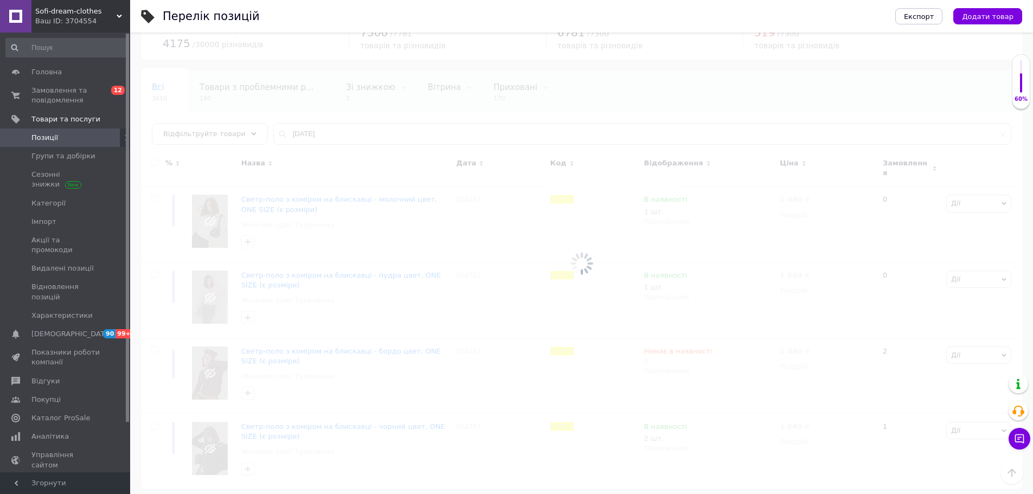
click at [336, 121] on div at bounding box center [581, 263] width 903 height 461
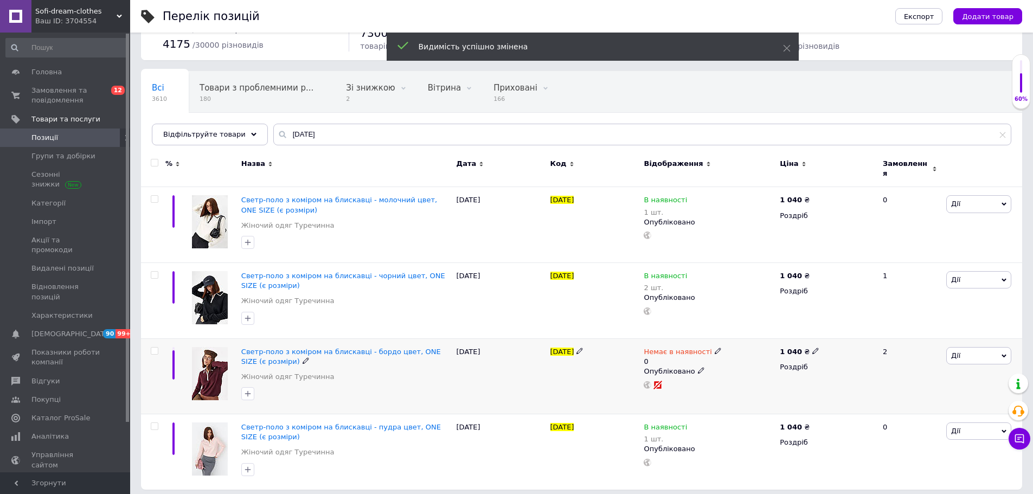
click at [708, 350] on div "Немає в наявності" at bounding box center [683, 352] width 78 height 10
click at [737, 357] on li "В наявності" at bounding box center [774, 364] width 103 height 15
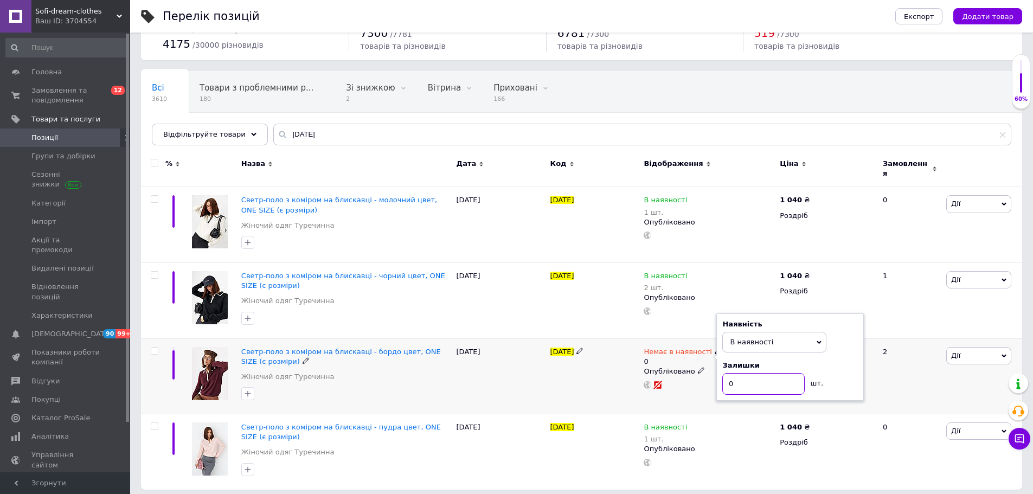
click at [721, 372] on div "Наявність В наявності Немає в наявності Під замовлення Залишки 0 шт." at bounding box center [789, 357] width 147 height 88
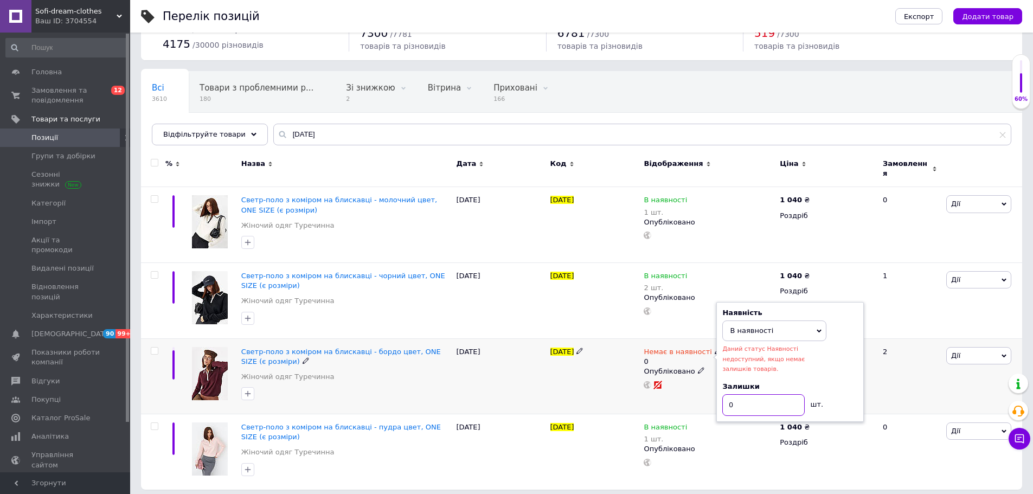
type input "2"
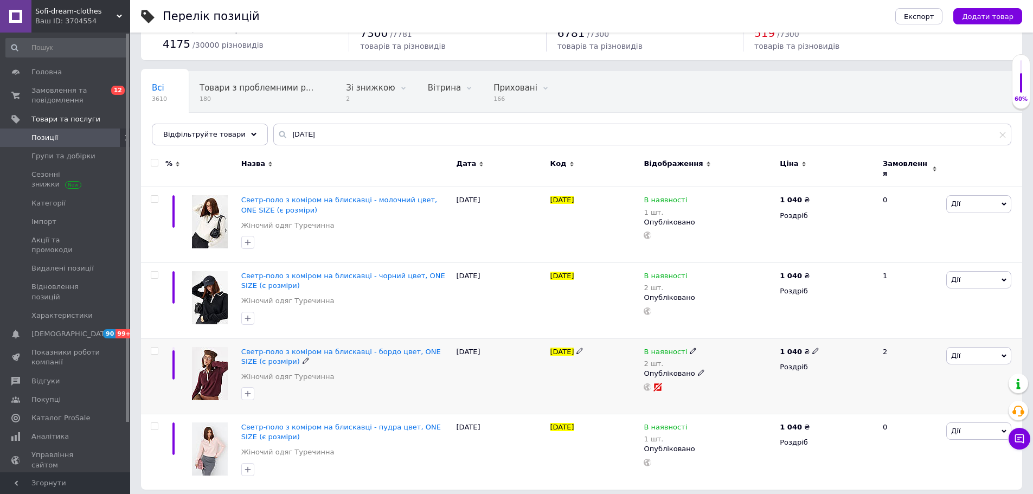
click at [690, 348] on use at bounding box center [693, 351] width 6 height 6
drag, startPoint x: 711, startPoint y: 361, endPoint x: 706, endPoint y: 363, distance: 5.6
click at [711, 360] on li "Немає в наявності" at bounding box center [752, 365] width 103 height 15
drag, startPoint x: 716, startPoint y: 375, endPoint x: 701, endPoint y: 373, distance: 15.3
click at [701, 374] on input "2" at bounding box center [741, 385] width 82 height 22
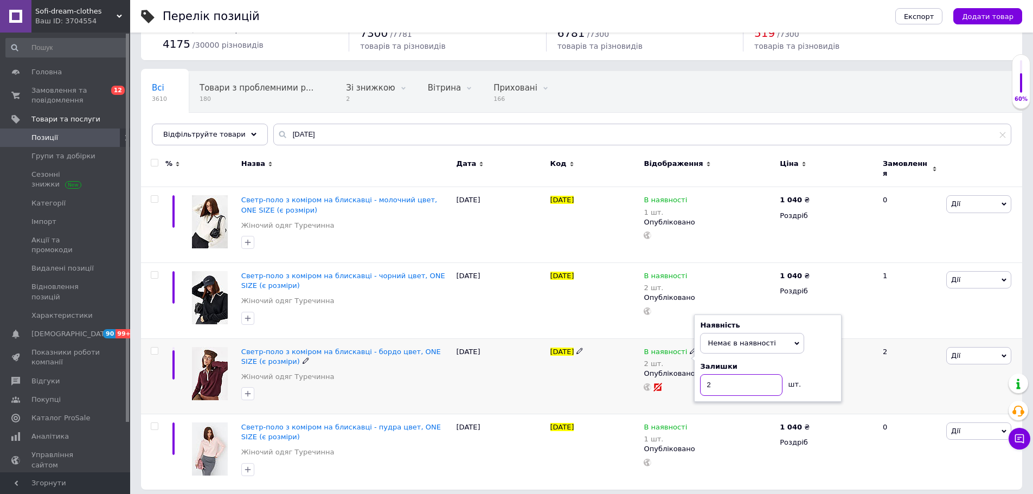
type input "0"
click at [978, 273] on span "Дії" at bounding box center [978, 279] width 65 height 17
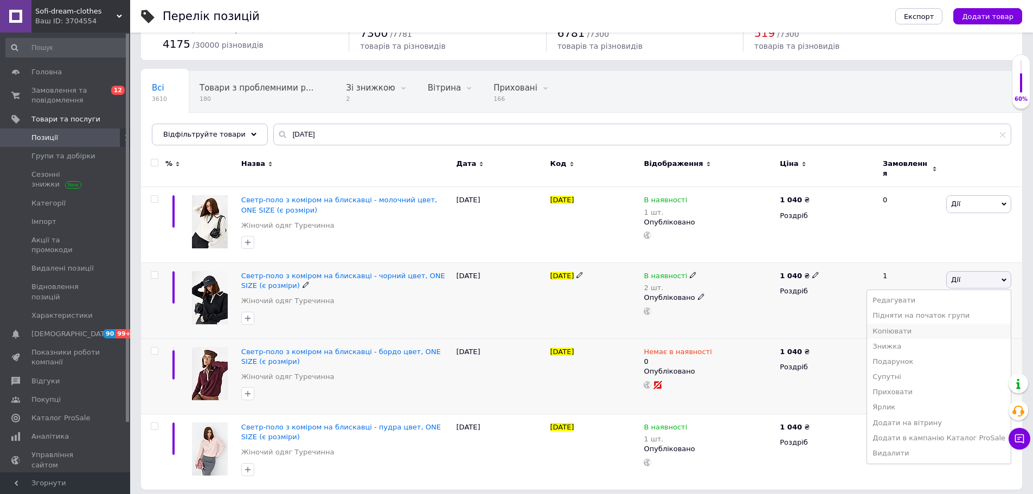
click at [905, 324] on li "Копіювати" at bounding box center [939, 331] width 144 height 15
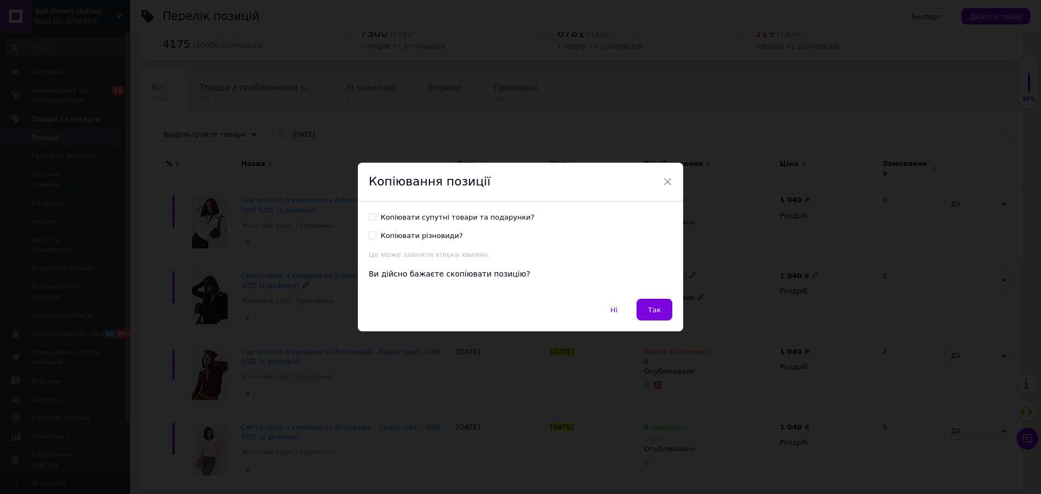
click at [426, 219] on div "Копіювати супутні товари та подарунки?" at bounding box center [458, 218] width 154 height 10
click at [376, 219] on input "Копіювати супутні товари та подарунки?" at bounding box center [372, 216] width 7 height 7
checkbox input "true"
click at [653, 308] on span "Так" at bounding box center [654, 310] width 13 height 8
click at [653, 308] on div at bounding box center [708, 311] width 133 height 8
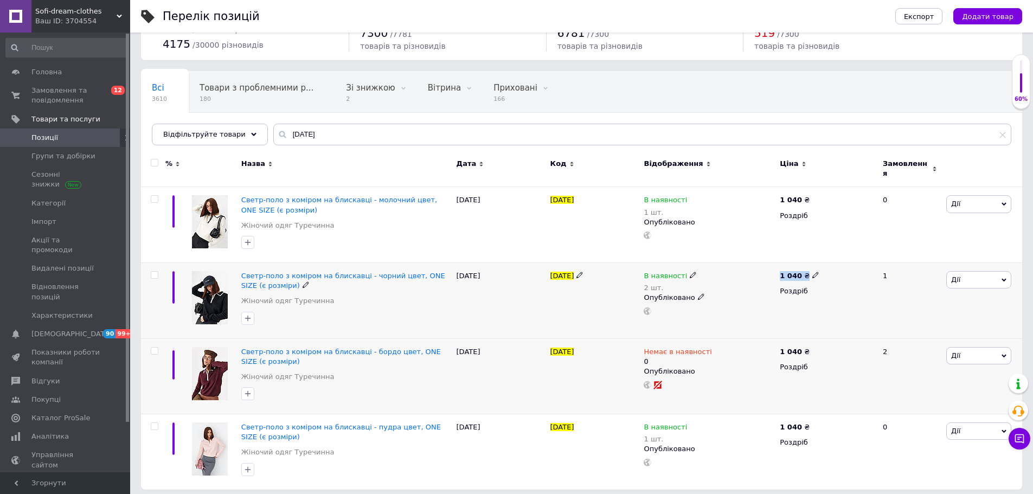
click at [653, 308] on div at bounding box center [708, 311] width 133 height 8
